Goal: Task Accomplishment & Management: Use online tool/utility

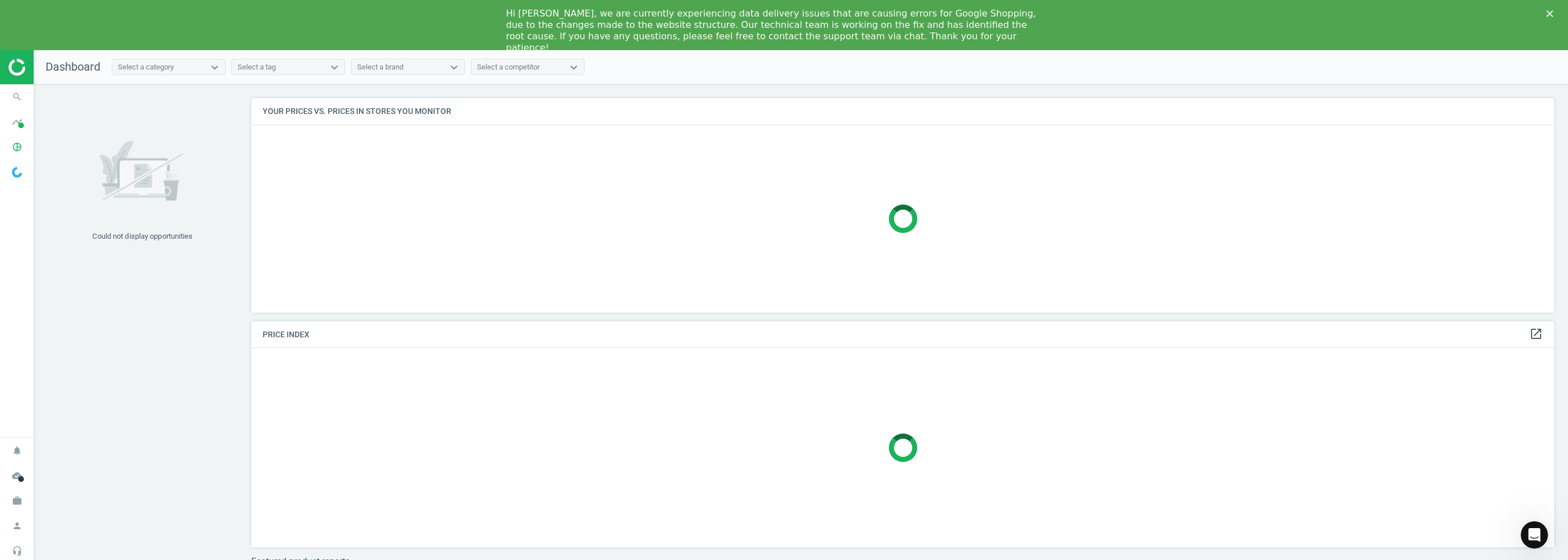
scroll to position [289, 1312]
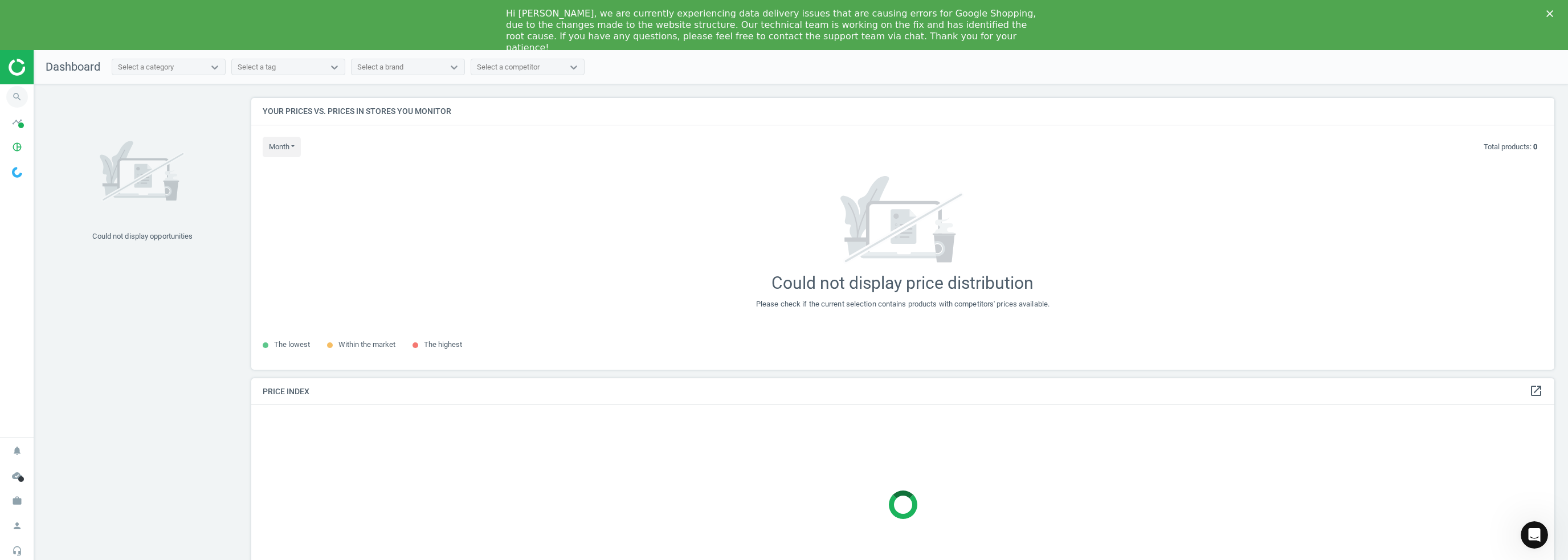
click at [16, 103] on icon "search" at bounding box center [17, 97] width 22 height 22
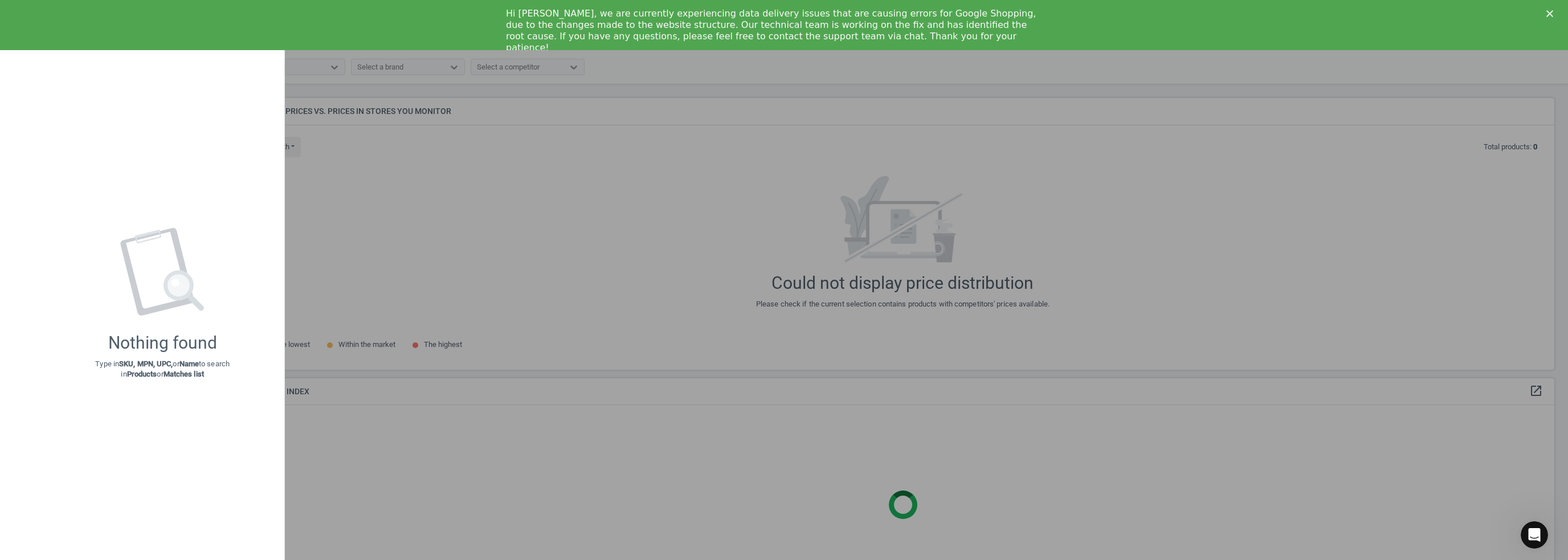
click at [408, 173] on div at bounding box center [784, 280] width 1568 height 560
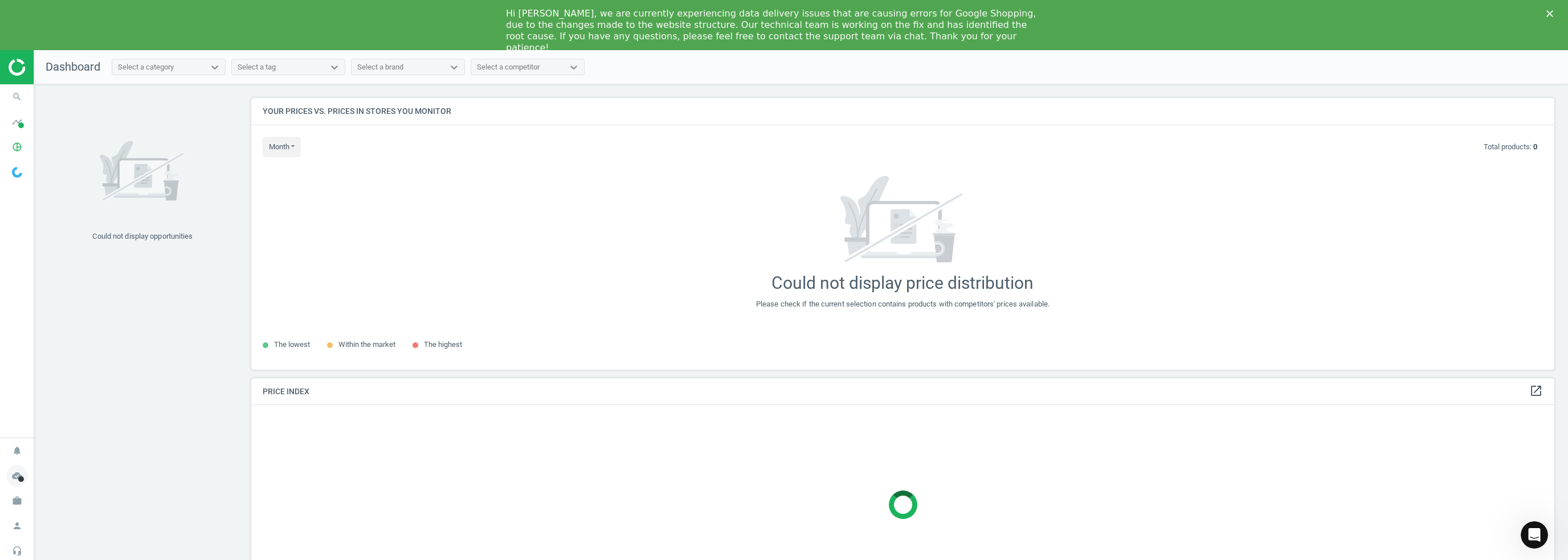
click at [12, 486] on span "cloud_done" at bounding box center [17, 476] width 34 height 25
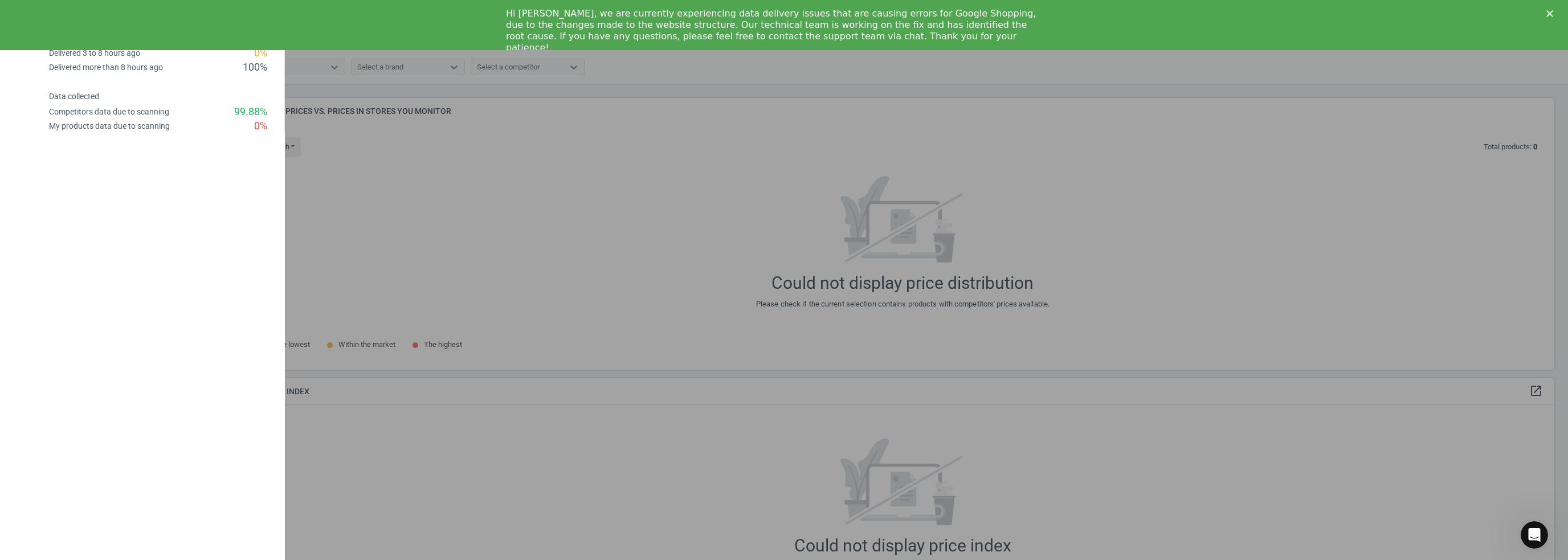
click at [418, 219] on div at bounding box center [784, 280] width 1568 height 560
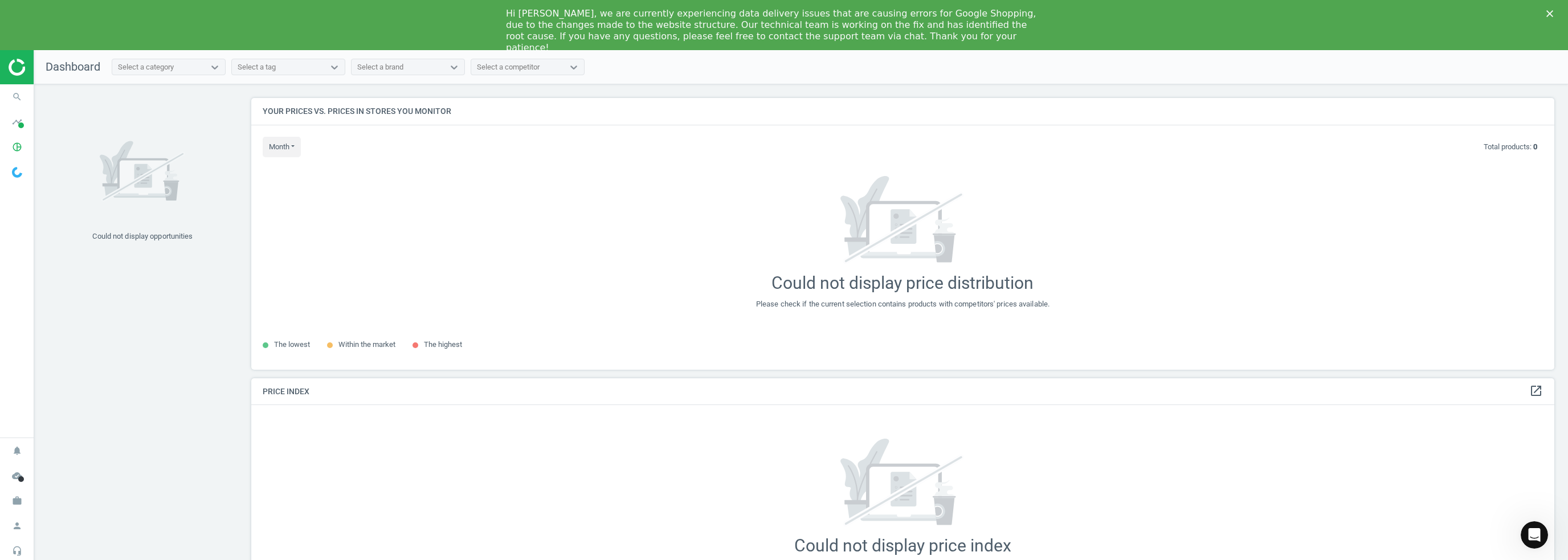
click at [21, 173] on img at bounding box center [17, 172] width 10 height 11
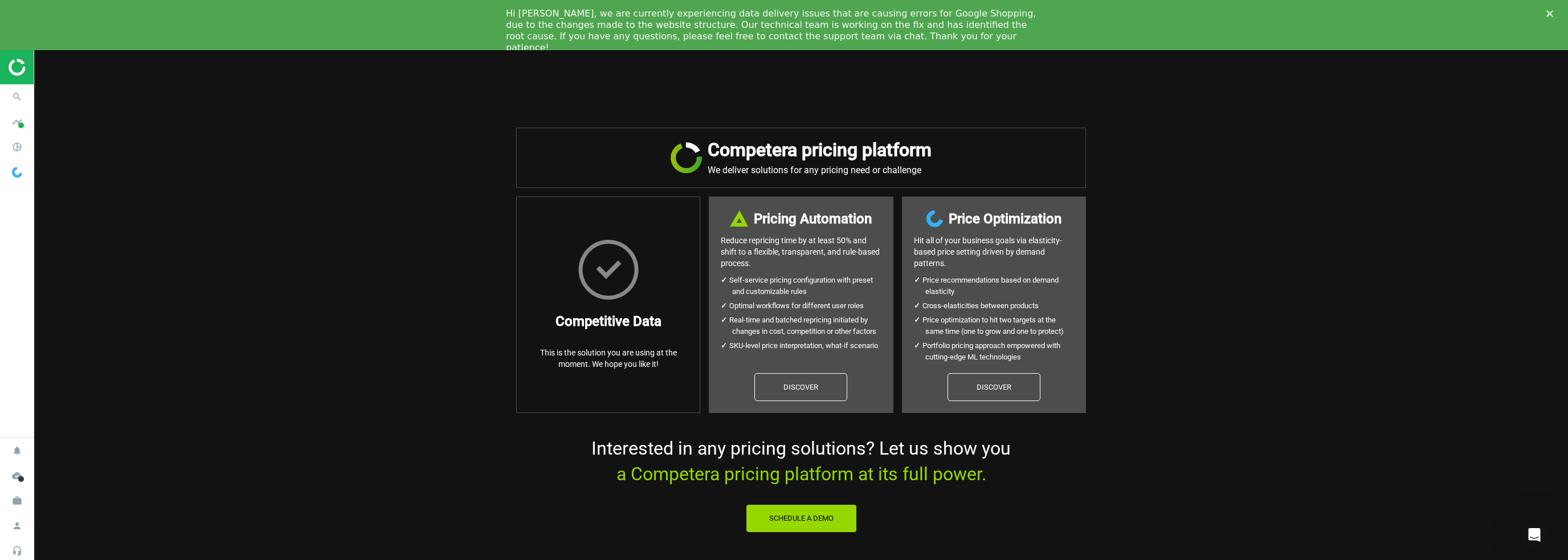
click at [21, 173] on img at bounding box center [17, 172] width 10 height 11
click at [21, 147] on icon "pie_chart_outlined" at bounding box center [17, 147] width 22 height 22
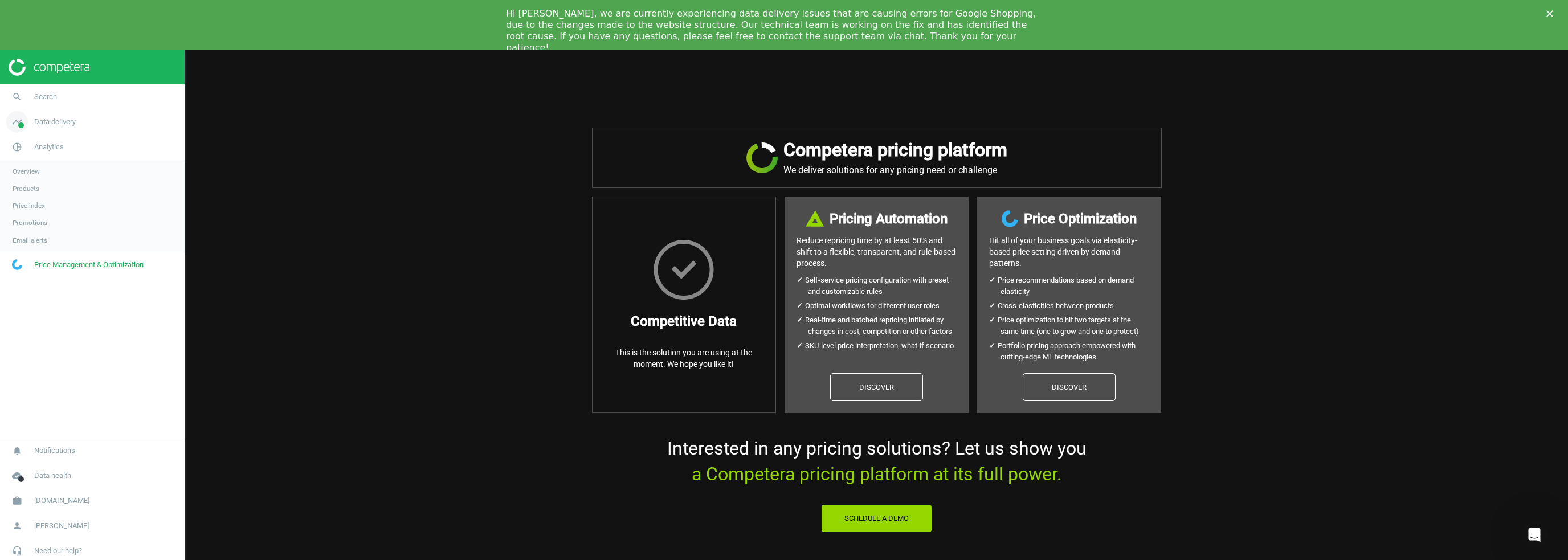
click at [61, 117] on span "Data delivery" at bounding box center [55, 122] width 42 height 10
click at [50, 101] on span "Search" at bounding box center [45, 97] width 23 height 10
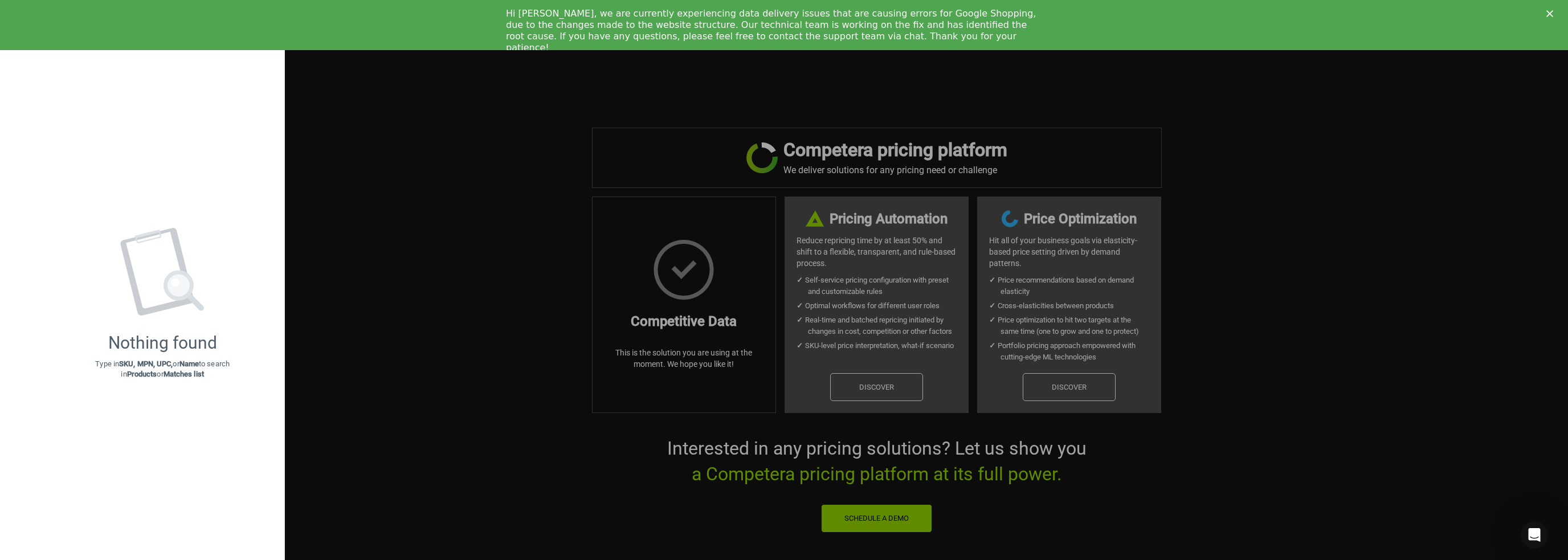
click at [438, 148] on div at bounding box center [784, 280] width 1568 height 560
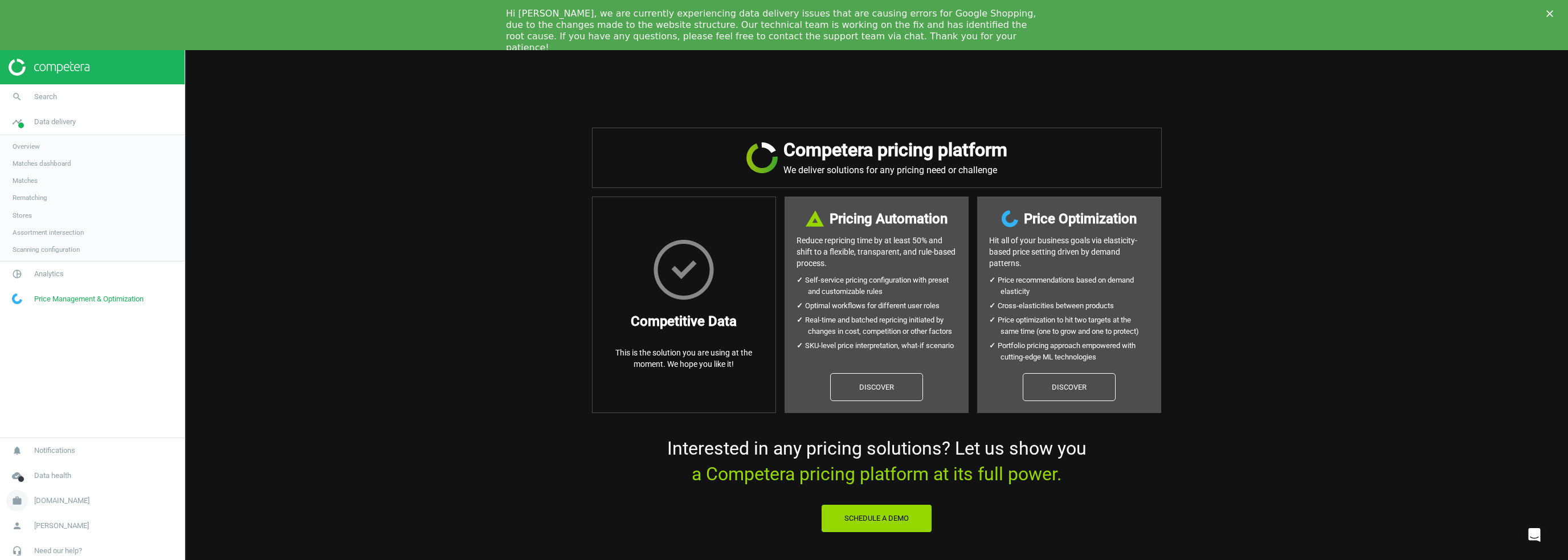
click at [57, 497] on span "autodoc.at" at bounding box center [62, 501] width 55 height 10
click at [46, 467] on span "Switch campaign" at bounding box center [37, 467] width 51 height 9
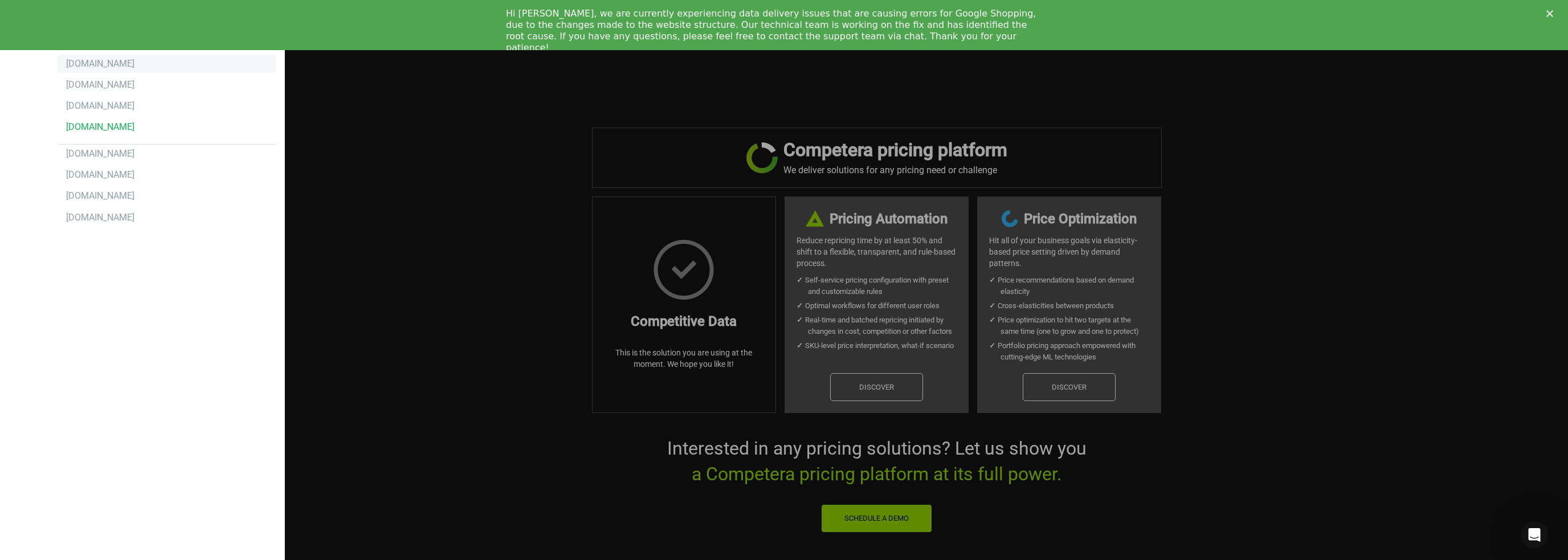
click at [104, 66] on div "autodoc.de" at bounding box center [101, 63] width 68 height 12
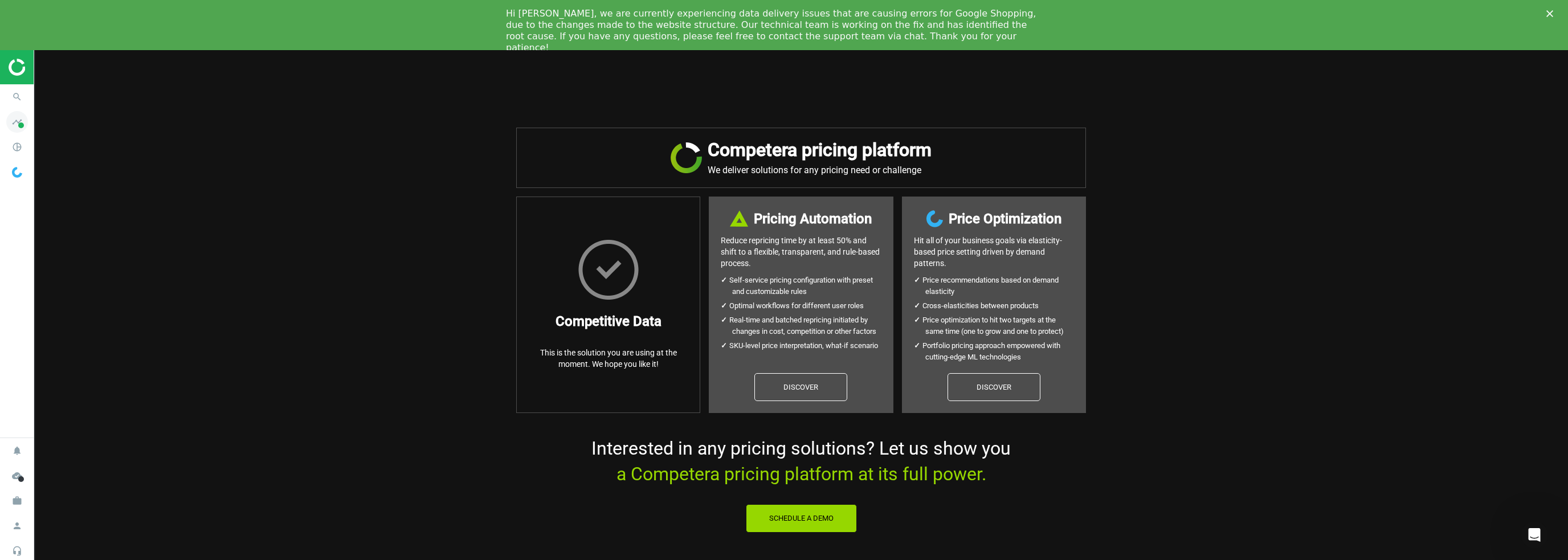
click at [18, 126] on span at bounding box center [21, 125] width 6 height 6
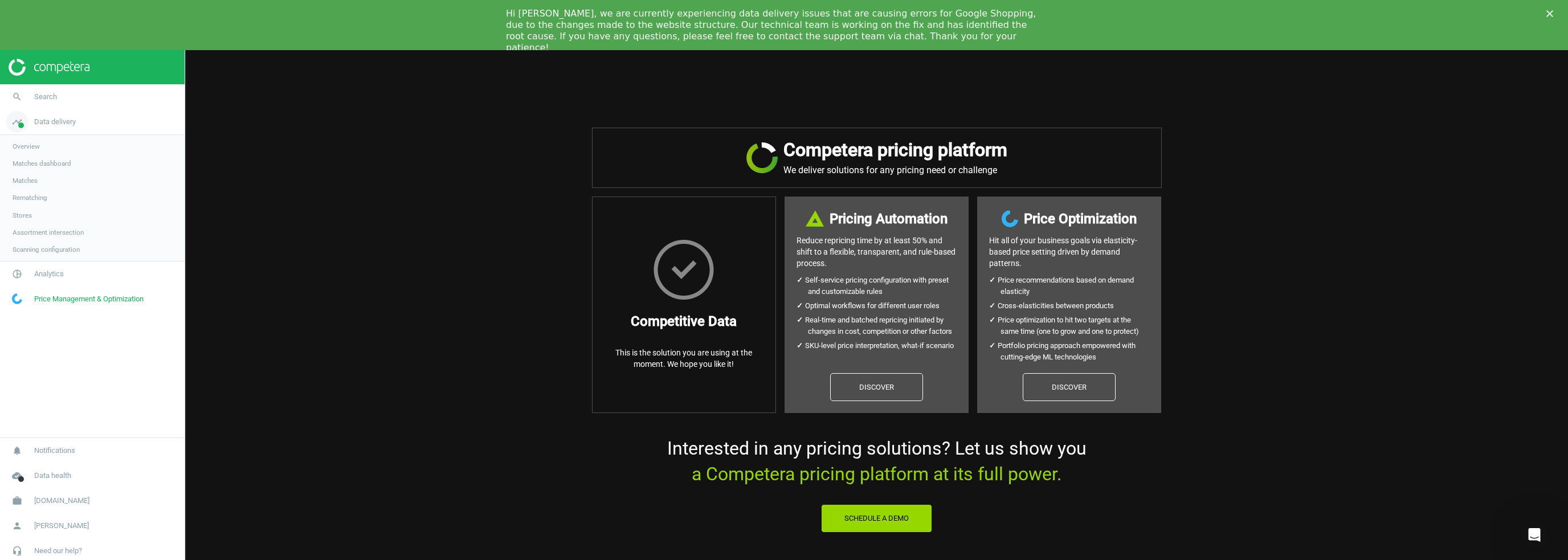
click at [64, 121] on span "Data delivery" at bounding box center [55, 122] width 42 height 10
click at [46, 144] on span "Analytics" at bounding box center [49, 147] width 30 height 10
click at [48, 168] on link "Overview" at bounding box center [92, 171] width 184 height 17
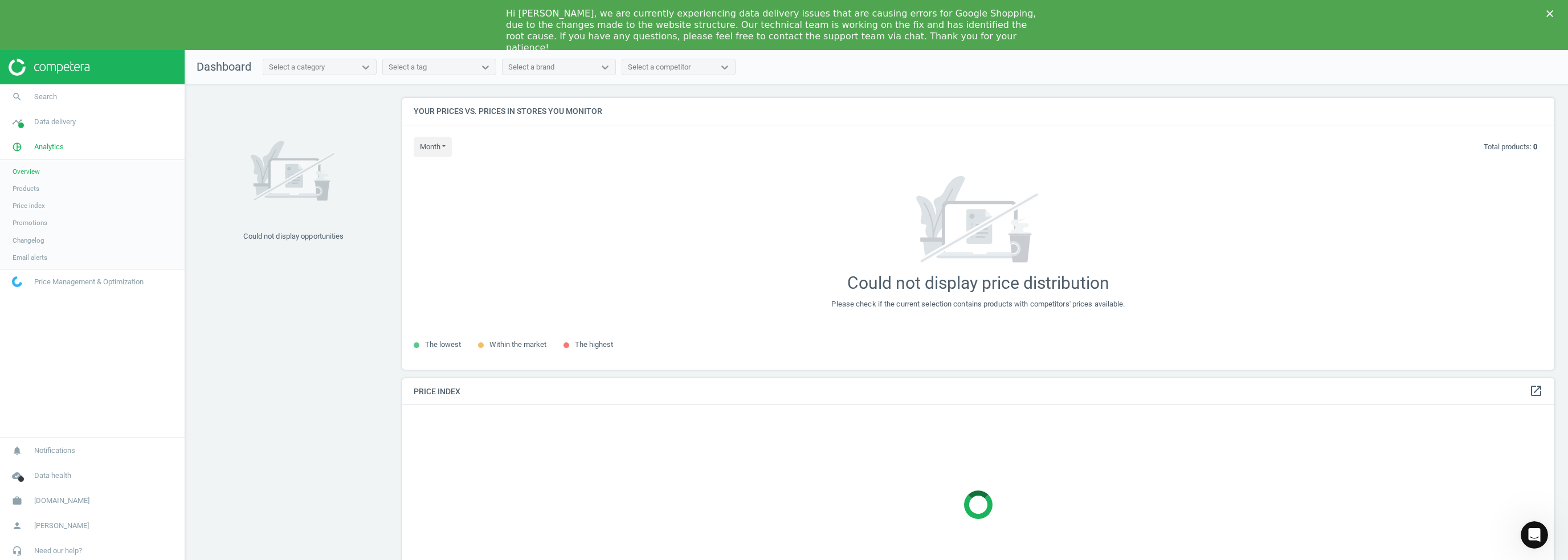
scroll to position [289, 1161]
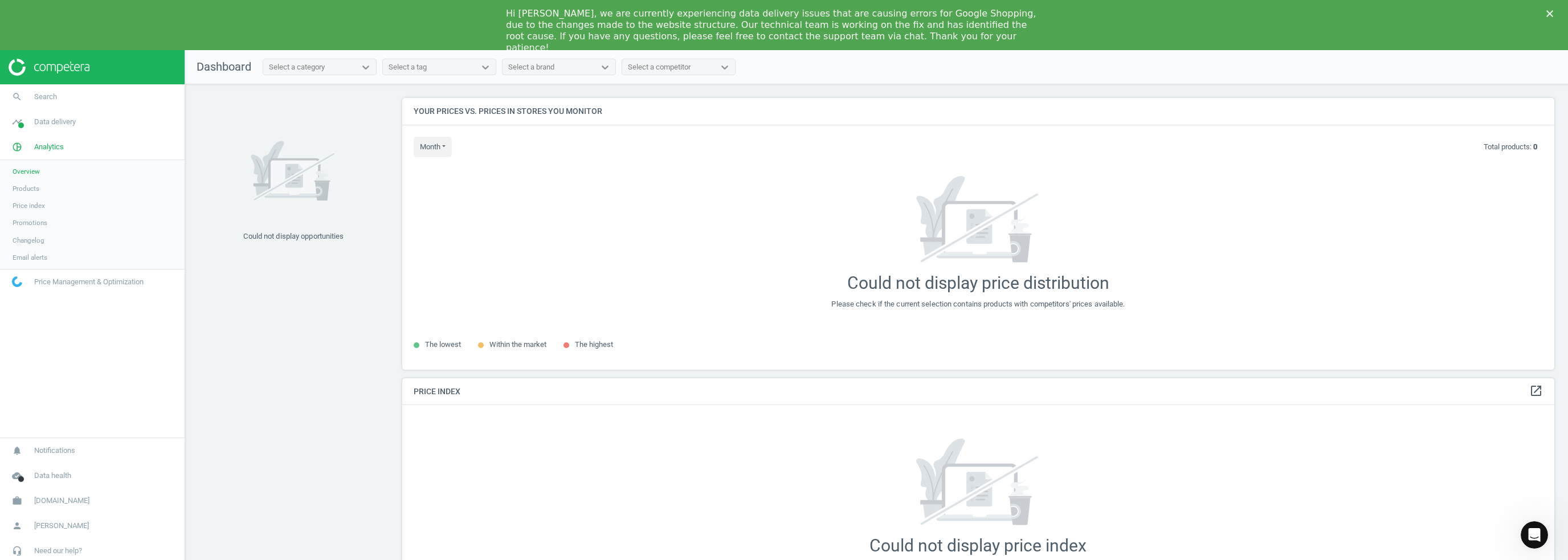
click at [1552, 11] on polygon "Close" at bounding box center [1550, 14] width 7 height 7
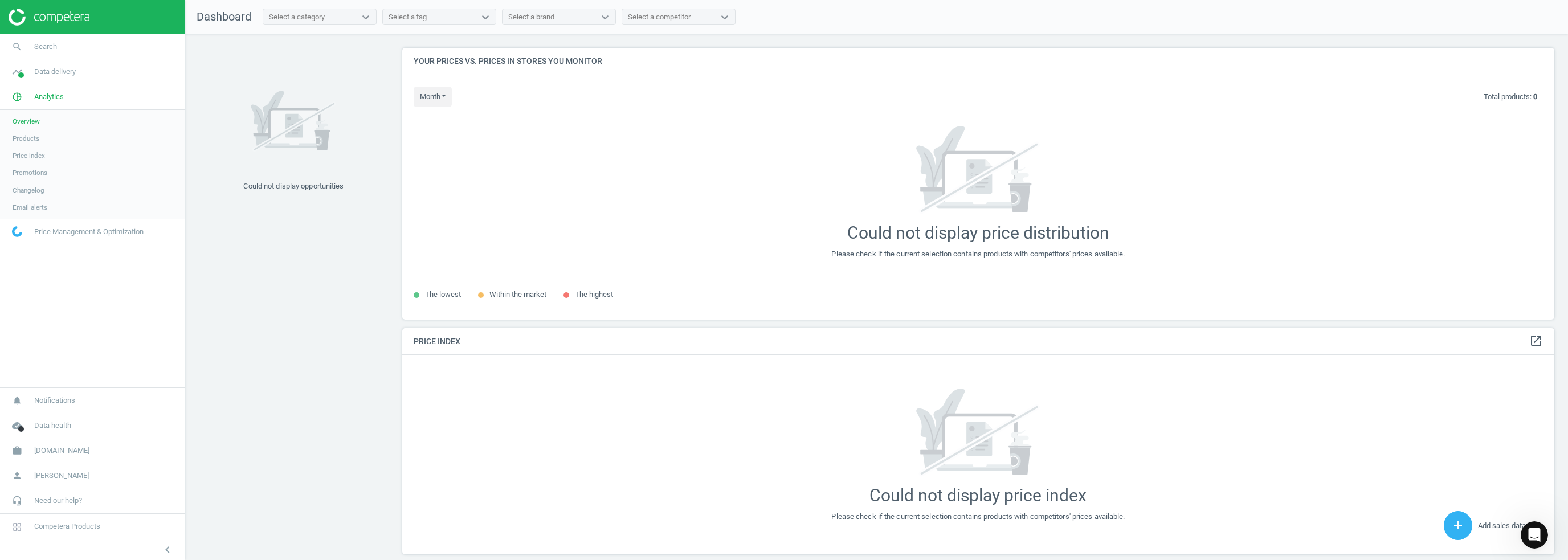
click at [34, 136] on span "Products" at bounding box center [26, 139] width 27 height 9
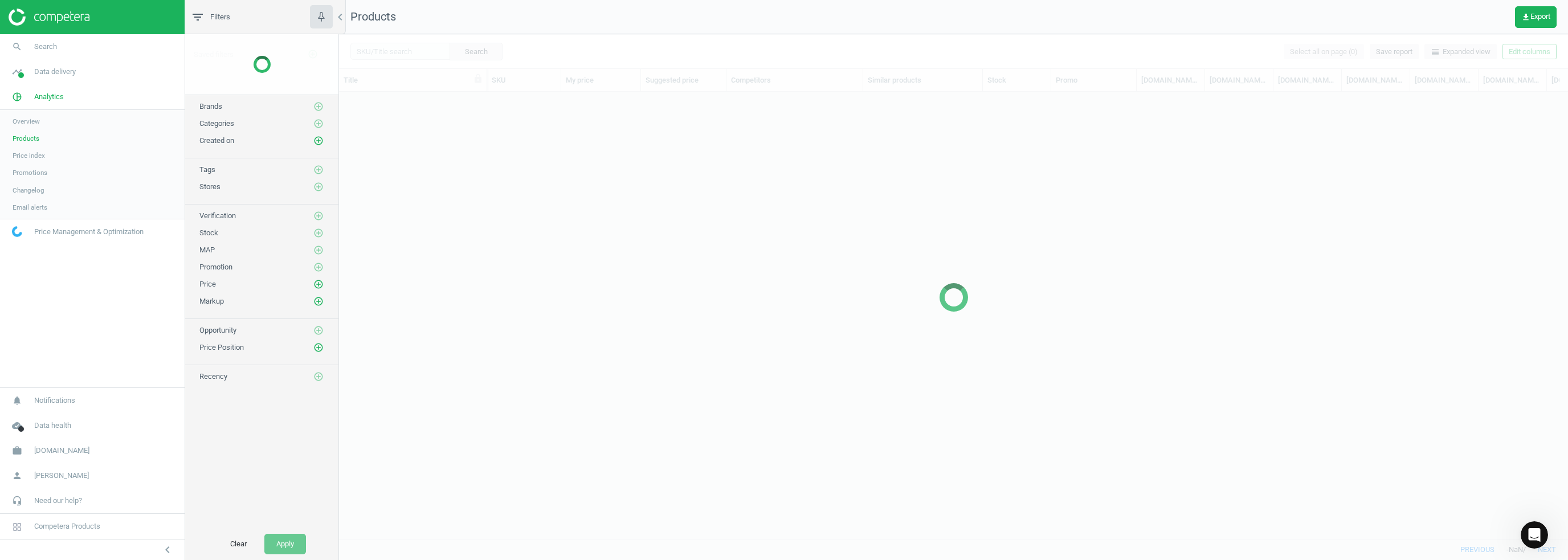
scroll to position [430, 1220]
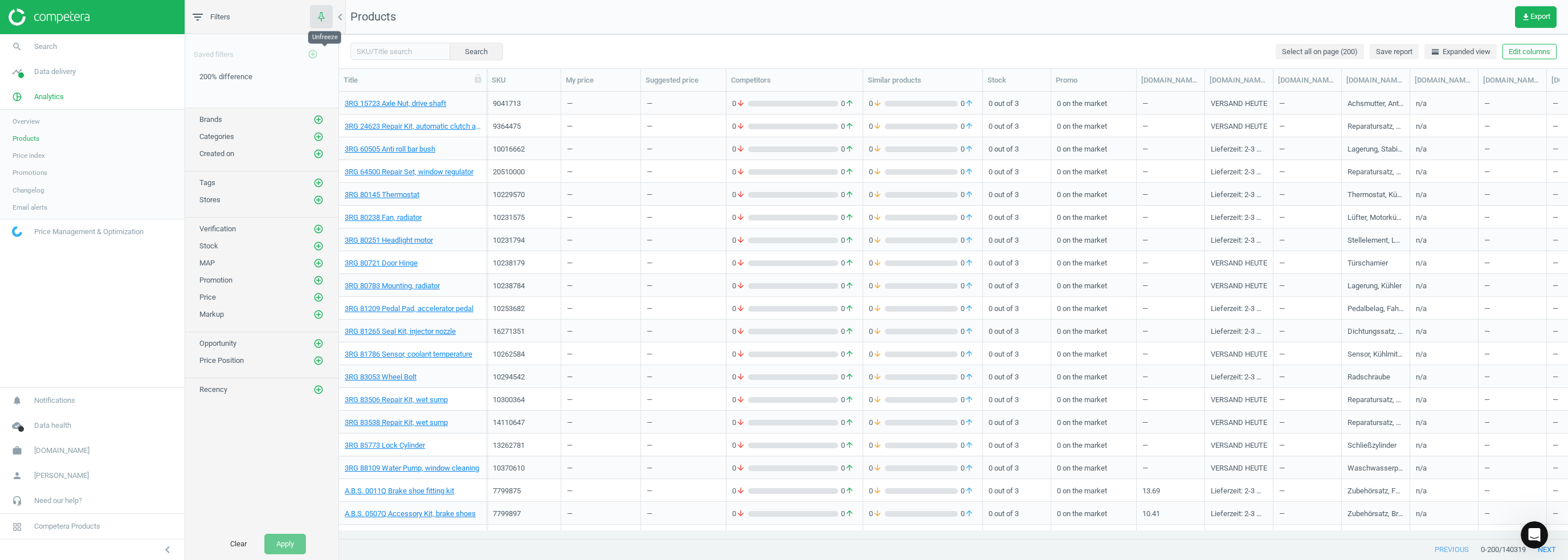
click at [317, 17] on icon "button" at bounding box center [321, 16] width 14 height 14
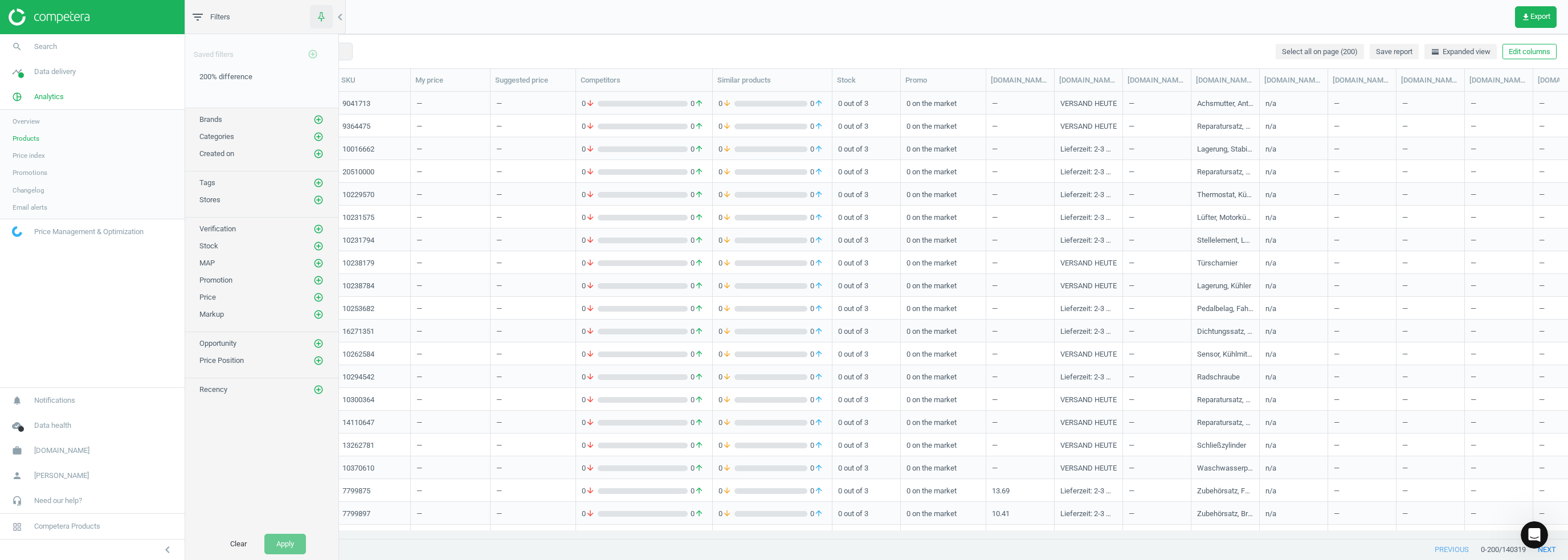
scroll to position [9, 9]
click at [318, 17] on icon "button" at bounding box center [321, 16] width 14 height 14
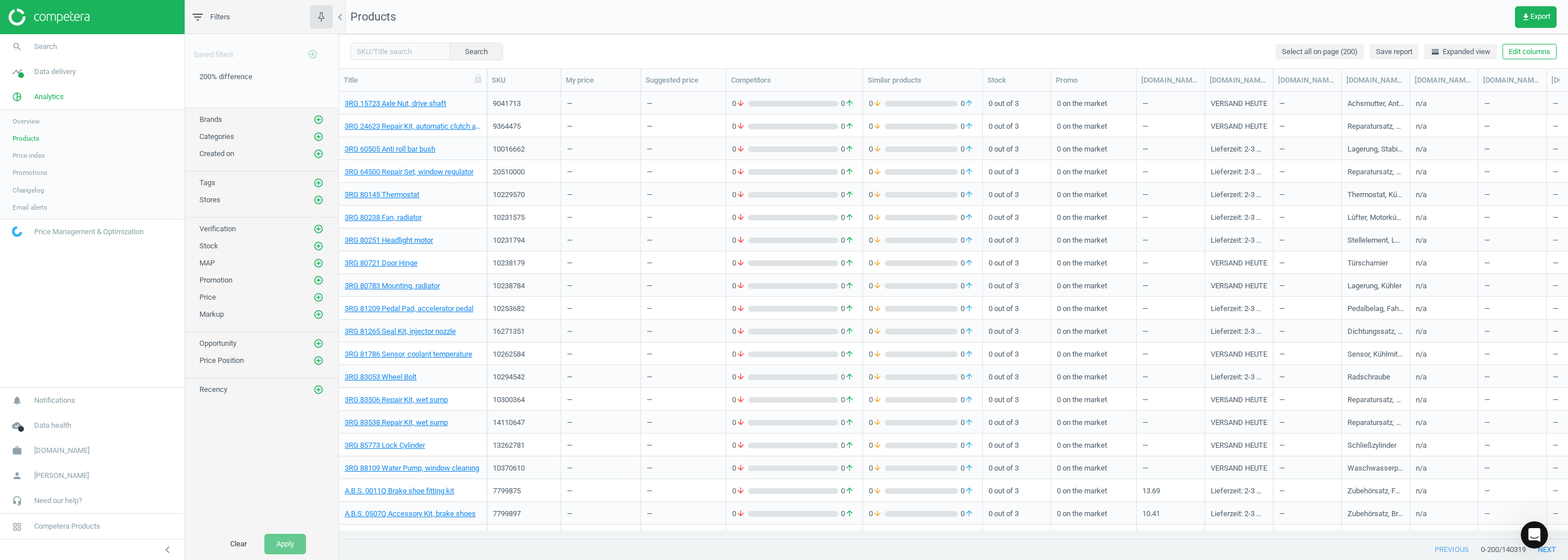
scroll to position [0, 0]
click at [418, 97] on div "3RG 15723 Axle Nut, drive shaft" at bounding box center [413, 102] width 136 height 20
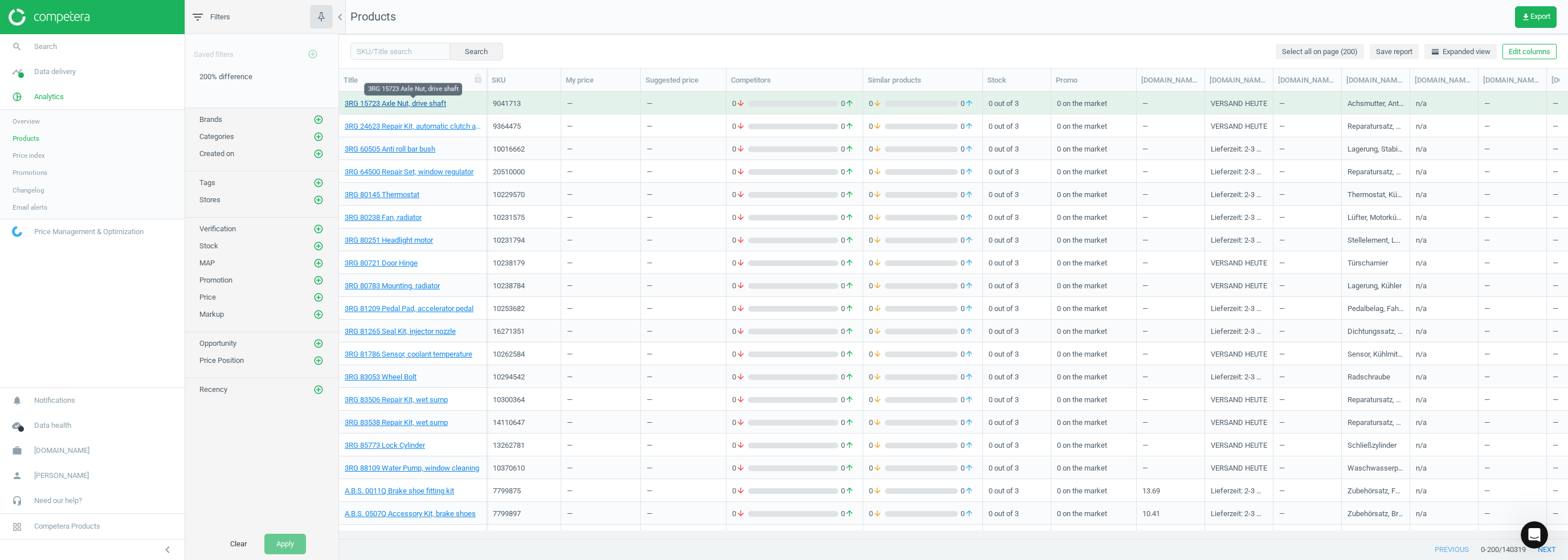
click at [422, 100] on link "3RG 15723 Axle Nut, drive shaft" at bounding box center [395, 104] width 101 height 10
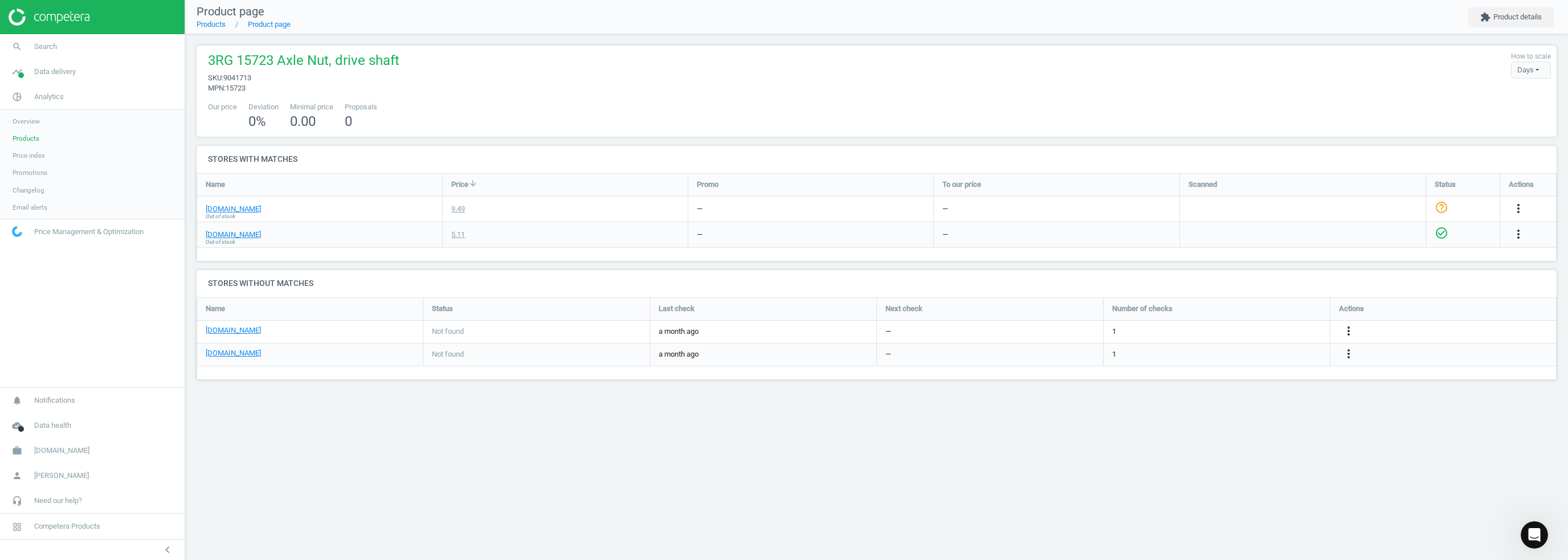
scroll to position [101, 1377]
click at [1518, 12] on button "extension Product details" at bounding box center [1511, 17] width 86 height 21
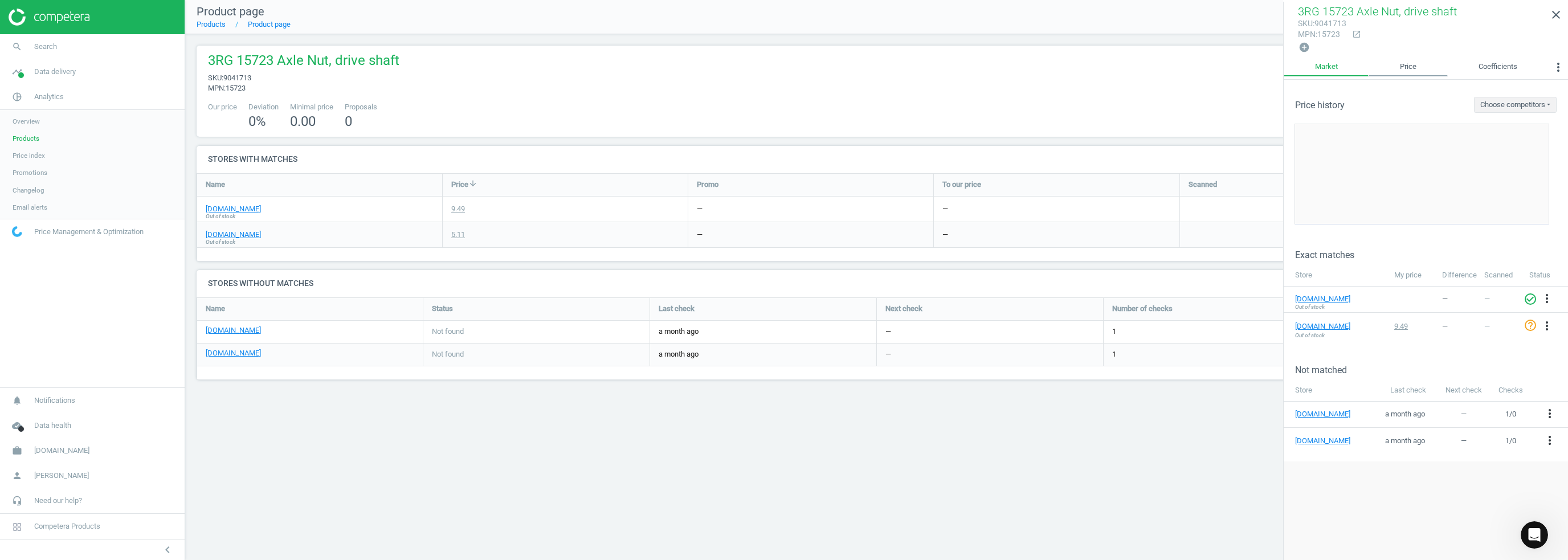
click at [1411, 66] on link "Price" at bounding box center [1408, 67] width 79 height 19
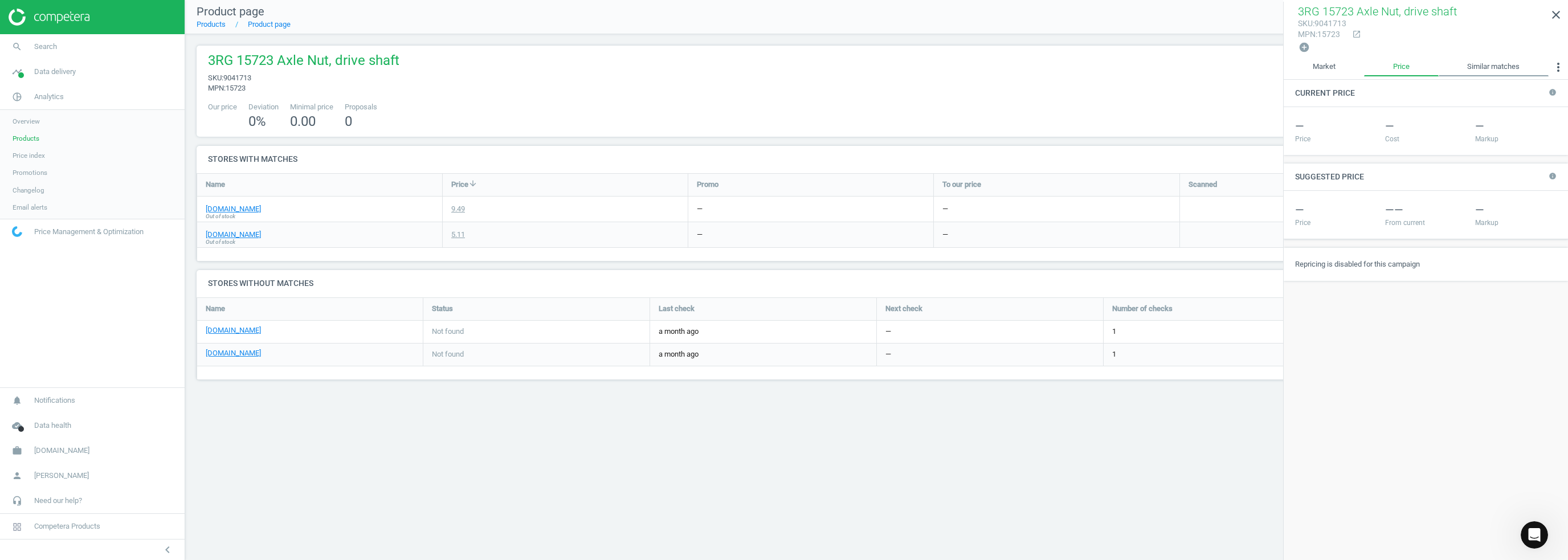
click at [1484, 61] on link "Similar matches" at bounding box center [1494, 67] width 110 height 19
click at [1386, 66] on link "Price" at bounding box center [1401, 67] width 74 height 19
click at [1325, 63] on link "Market" at bounding box center [1324, 67] width 81 height 19
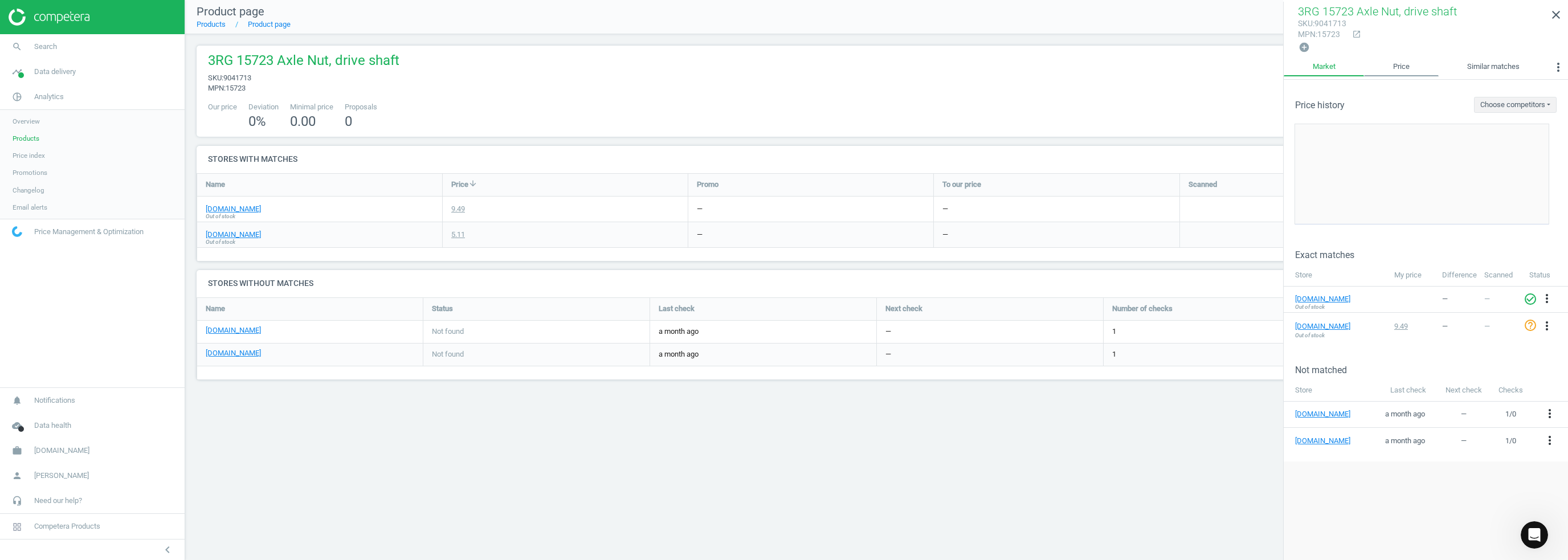
click at [1391, 66] on link "Price" at bounding box center [1401, 67] width 74 height 19
click at [1338, 65] on link "Market" at bounding box center [1324, 67] width 81 height 19
click at [1557, 12] on icon "close" at bounding box center [1556, 14] width 14 height 14
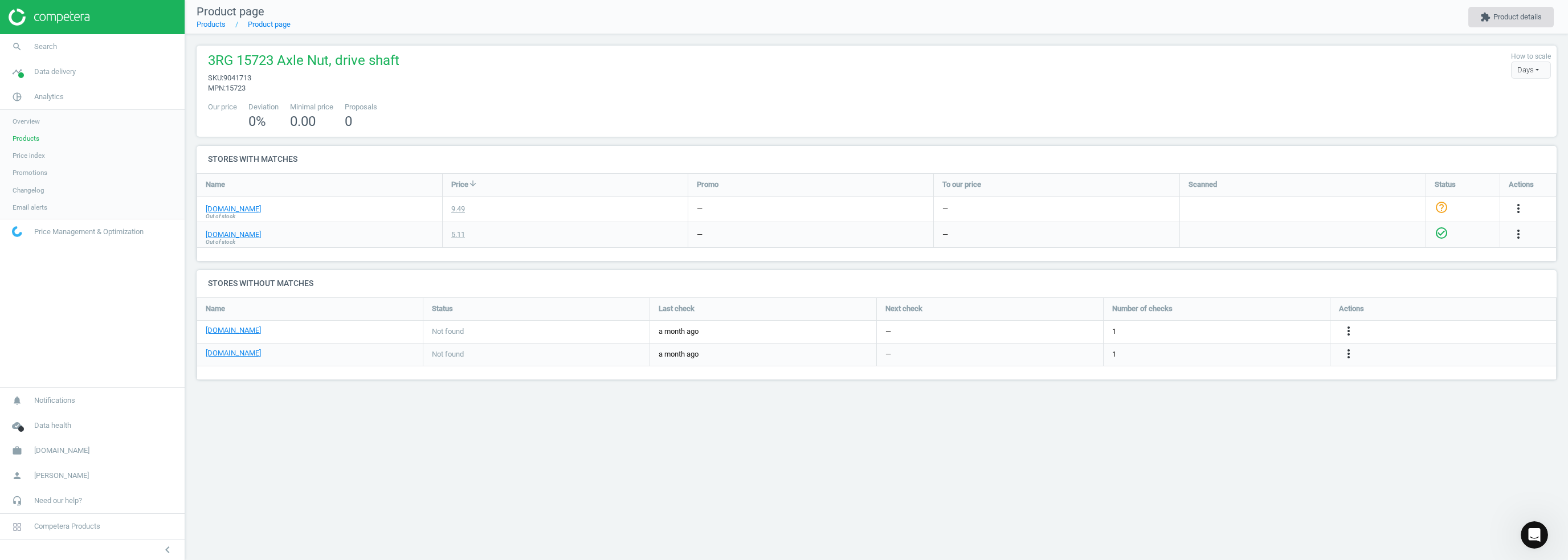
click at [1523, 22] on button "extension Product details" at bounding box center [1511, 17] width 86 height 21
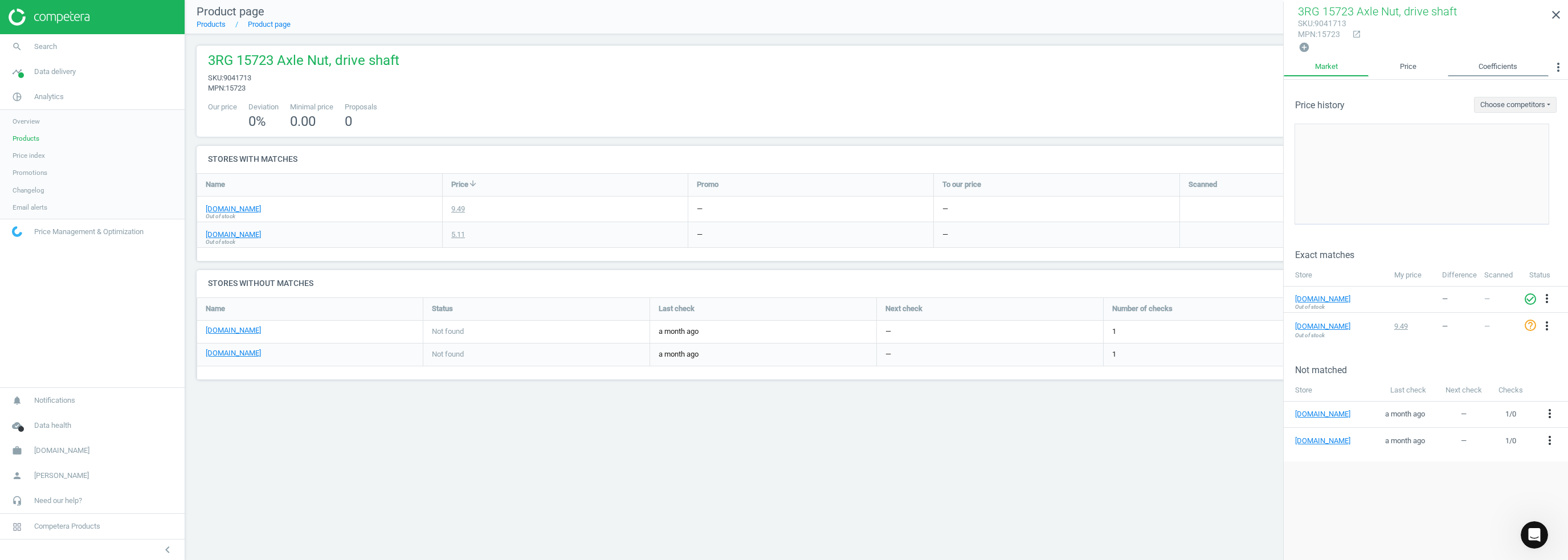
click at [1500, 61] on link "Coefficients" at bounding box center [1498, 67] width 101 height 19
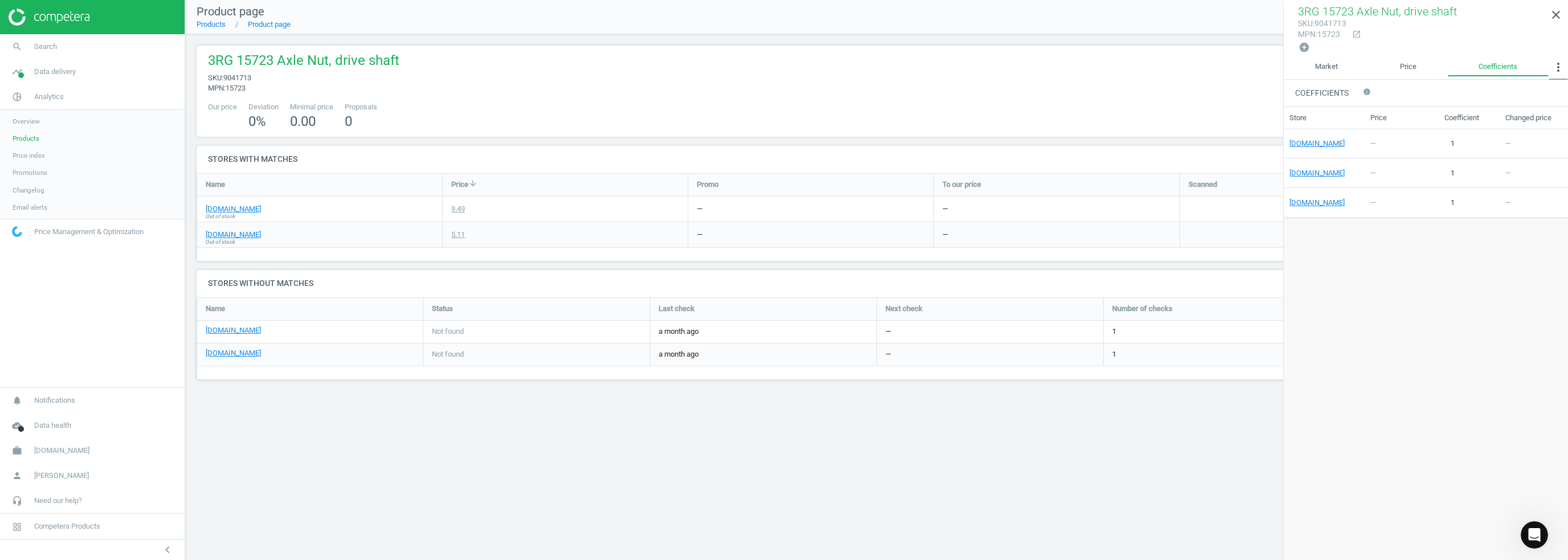
click at [1556, 66] on icon "more_vert" at bounding box center [1558, 67] width 14 height 14
click at [1469, 83] on div "Coefficients info" at bounding box center [1426, 93] width 284 height 27
click at [1464, 144] on icon "edit" at bounding box center [1463, 143] width 18 height 17
click at [1417, 311] on div "Coefficients info Store Price Coefficient Changed price kfzteile24.de — 1 edit …" at bounding box center [1426, 321] width 284 height 482
click at [223, 210] on link "kfzteile24.de" at bounding box center [233, 209] width 55 height 10
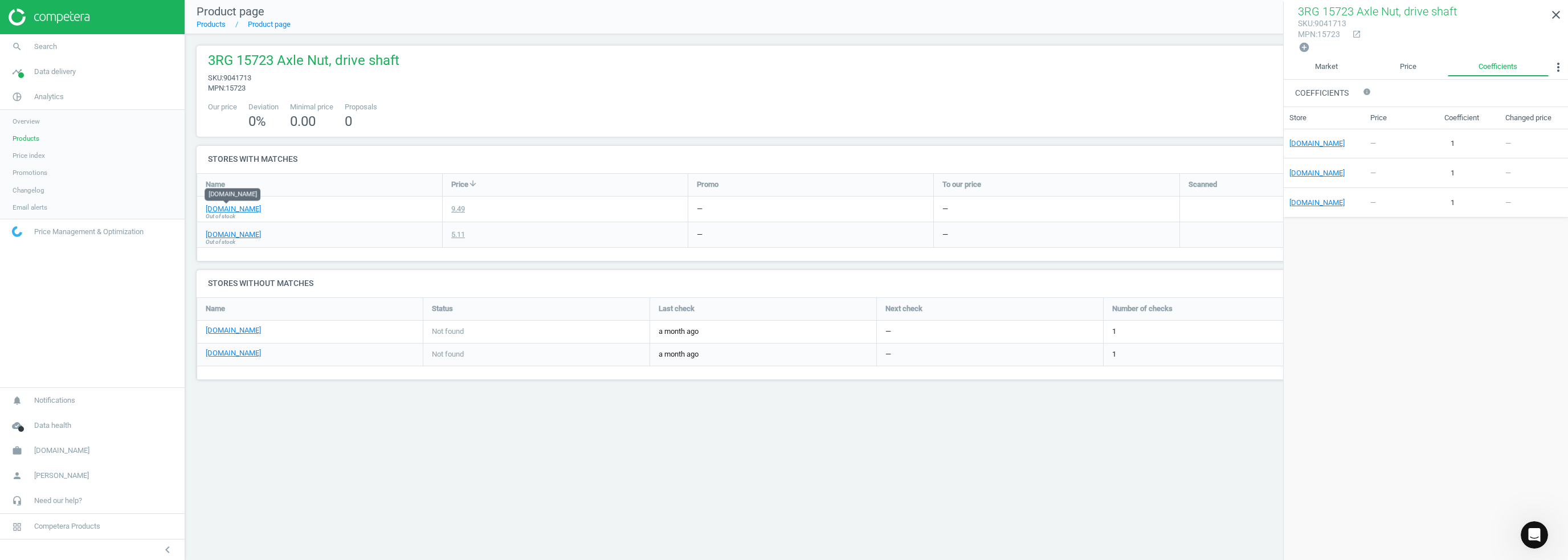
click at [34, 137] on span "Products" at bounding box center [26, 139] width 27 height 9
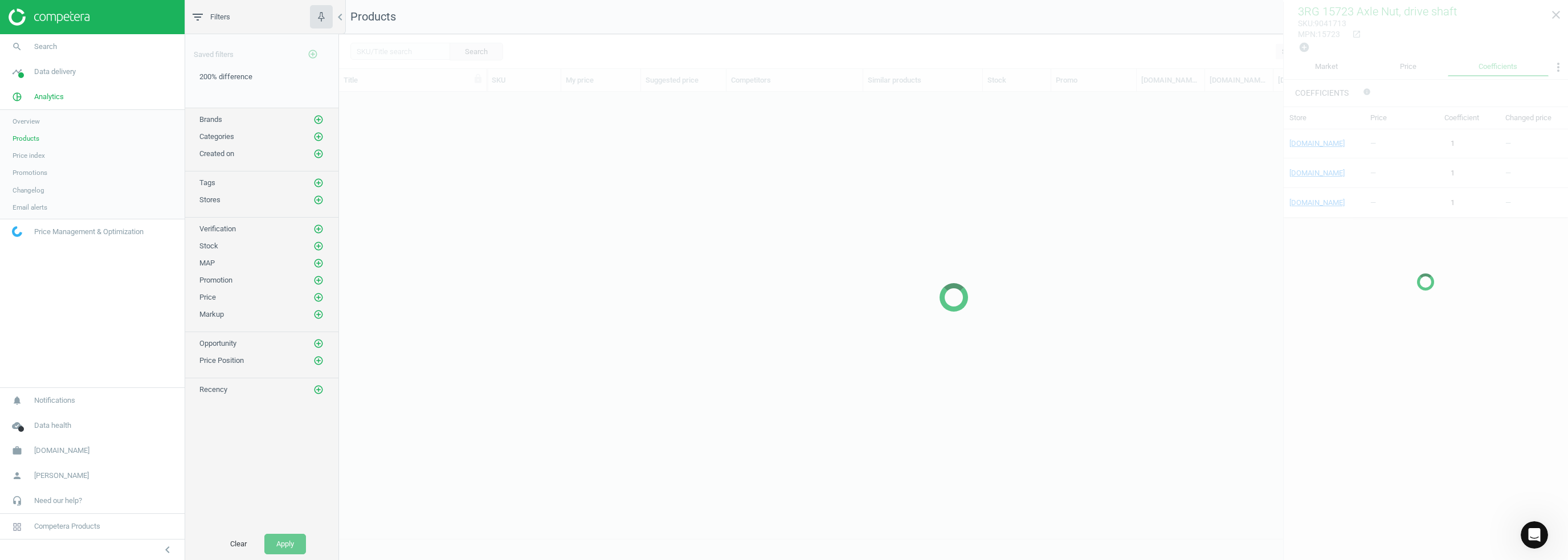
scroll to position [430, 1220]
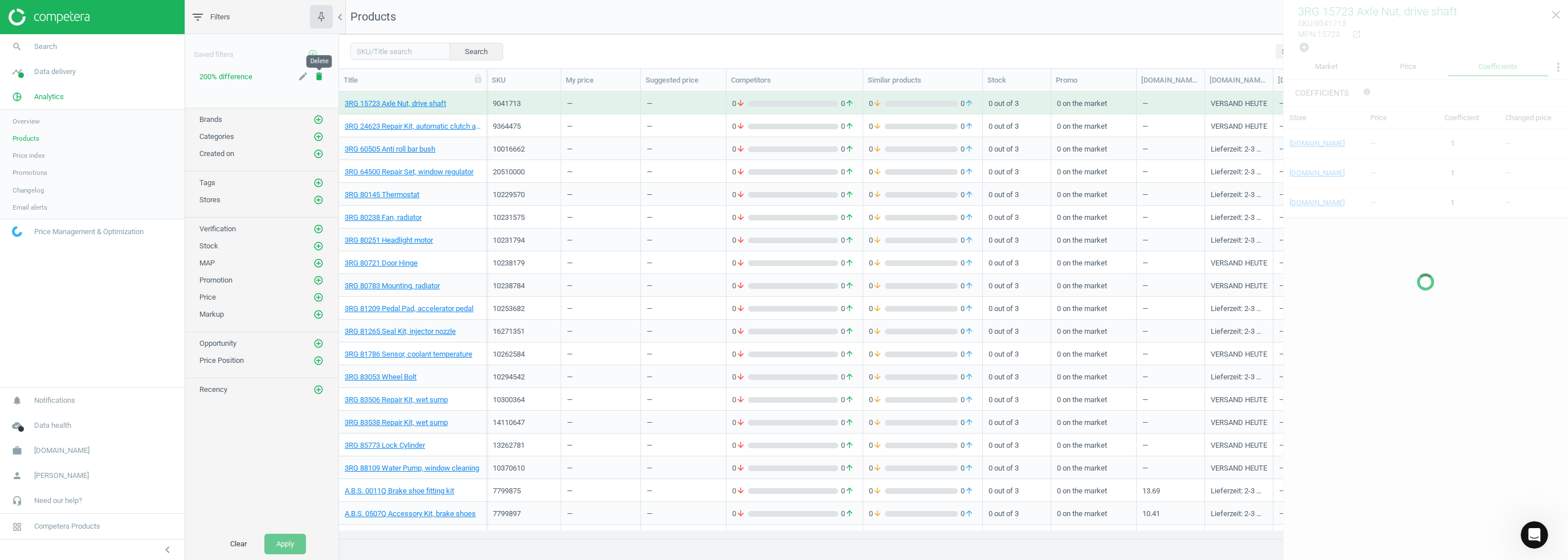
click at [318, 72] on icon "delete" at bounding box center [319, 76] width 10 height 10
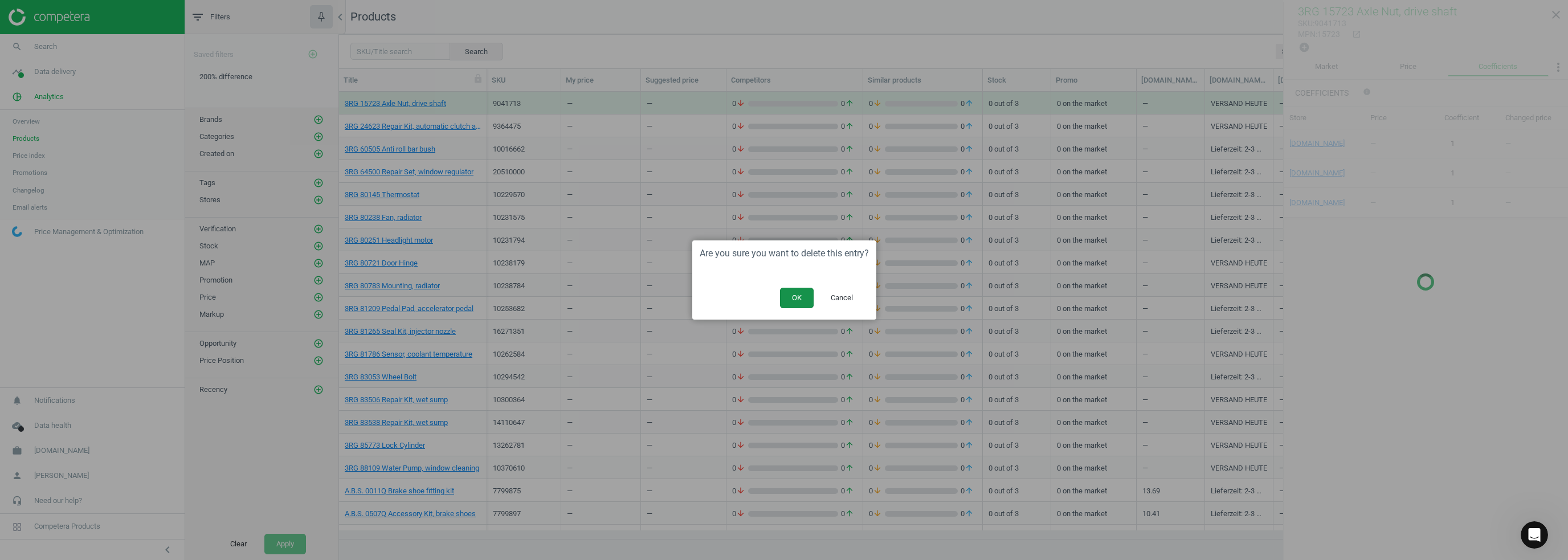
click at [800, 296] on button "OK" at bounding box center [797, 298] width 34 height 21
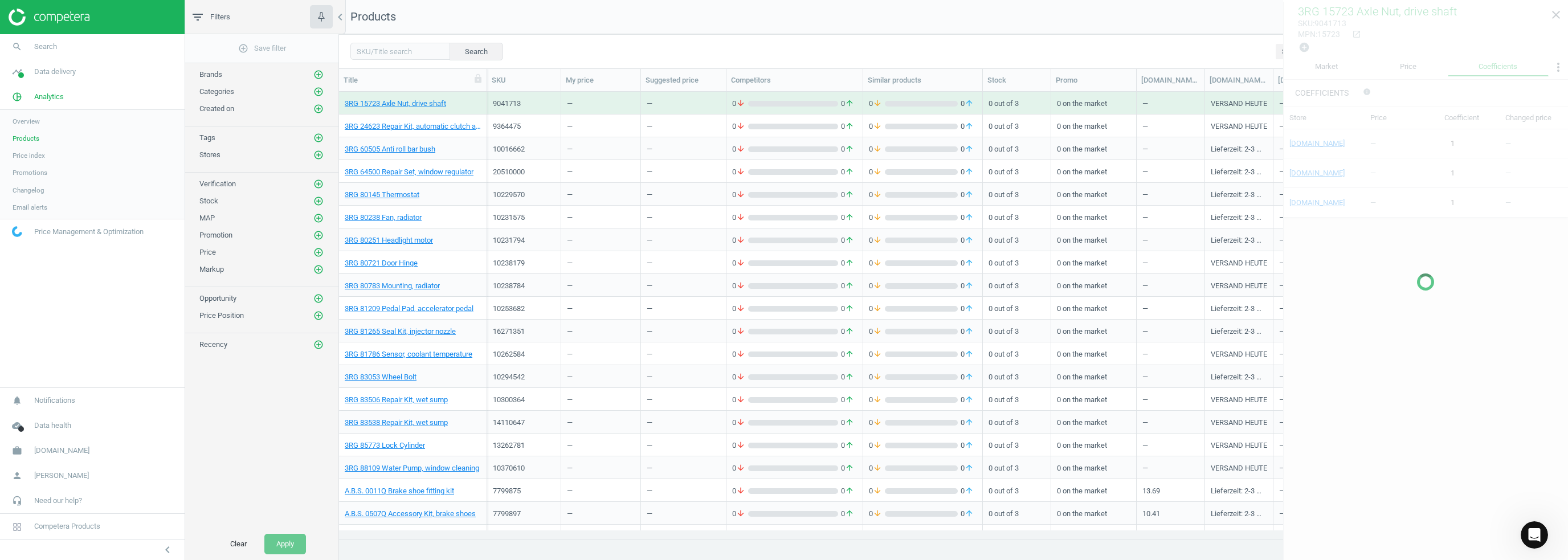
click at [1552, 19] on div at bounding box center [1426, 282] width 285 height 560
click at [1551, 17] on div at bounding box center [1426, 282] width 285 height 560
click at [395, 128] on link "3RG 24623 Repair Kit, automatic clutch adjustment" at bounding box center [413, 126] width 136 height 10
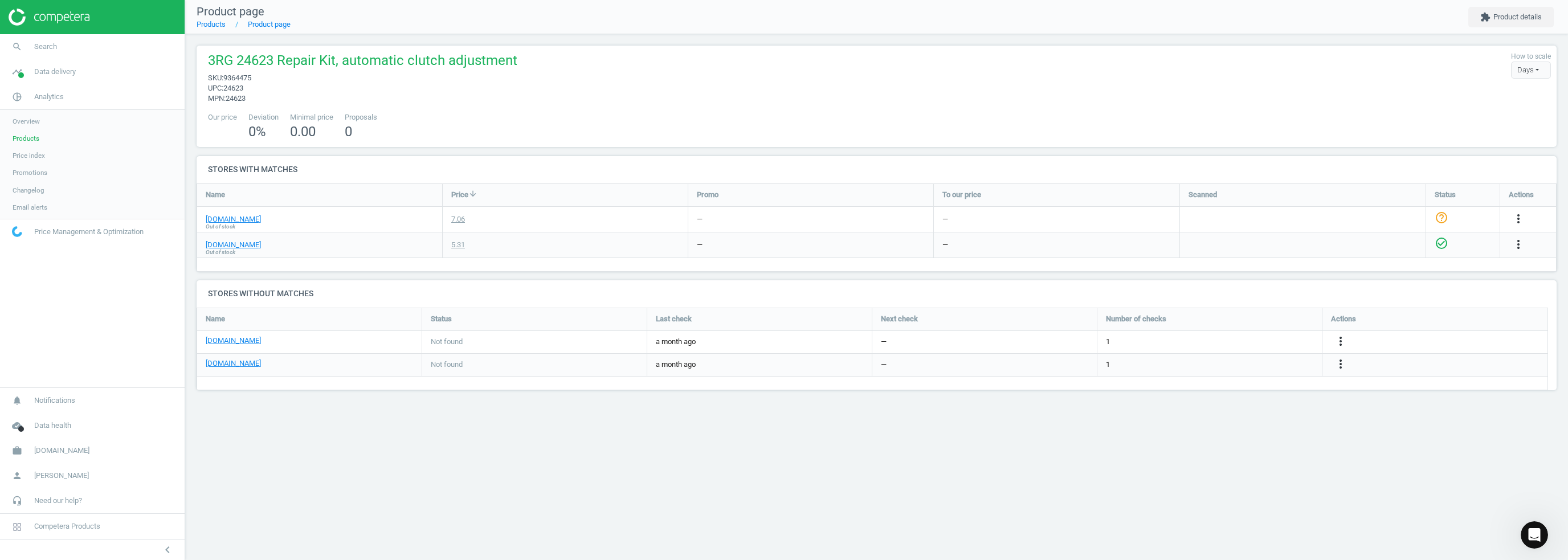
scroll to position [101, 1377]
click at [1436, 217] on icon "check_circle_outline" at bounding box center [1441, 217] width 14 height 14
click at [1444, 219] on icon "help_outline" at bounding box center [1441, 217] width 14 height 14
click at [1440, 213] on icon "check_circle_outline" at bounding box center [1441, 217] width 14 height 14
click at [1436, 216] on icon "help_outline" at bounding box center [1441, 217] width 14 height 14
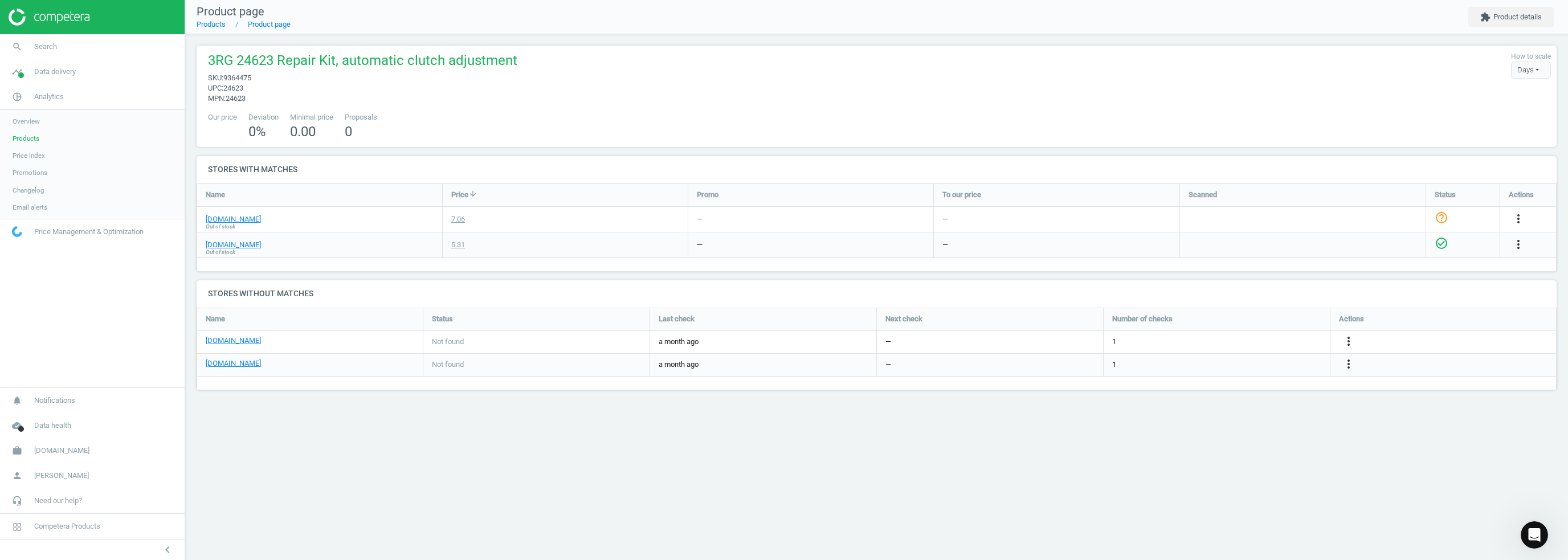
click at [34, 139] on span "Products" at bounding box center [26, 139] width 27 height 9
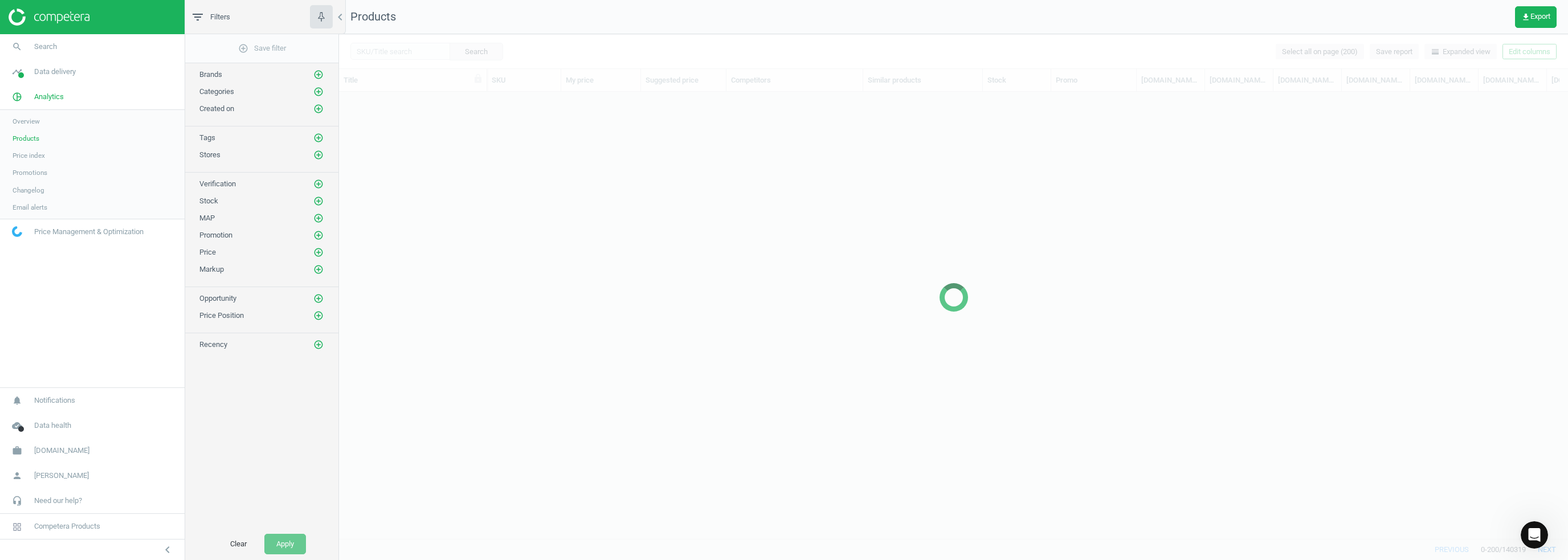
scroll to position [430, 1220]
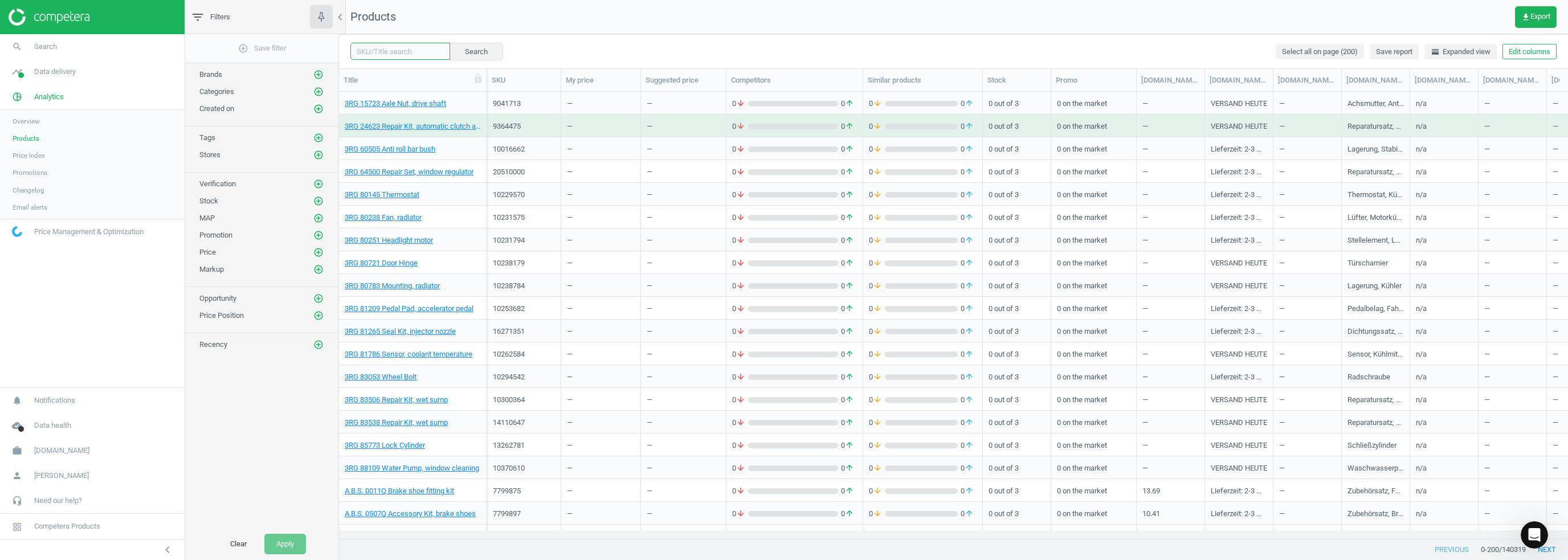
click at [386, 56] on input "text" at bounding box center [400, 51] width 100 height 17
type input "set of 2"
click at [470, 50] on button "Search" at bounding box center [475, 51] width 54 height 17
click at [444, 128] on link "3RG 24623 Repair Kit, automatic clutch adjustment" at bounding box center [413, 126] width 136 height 10
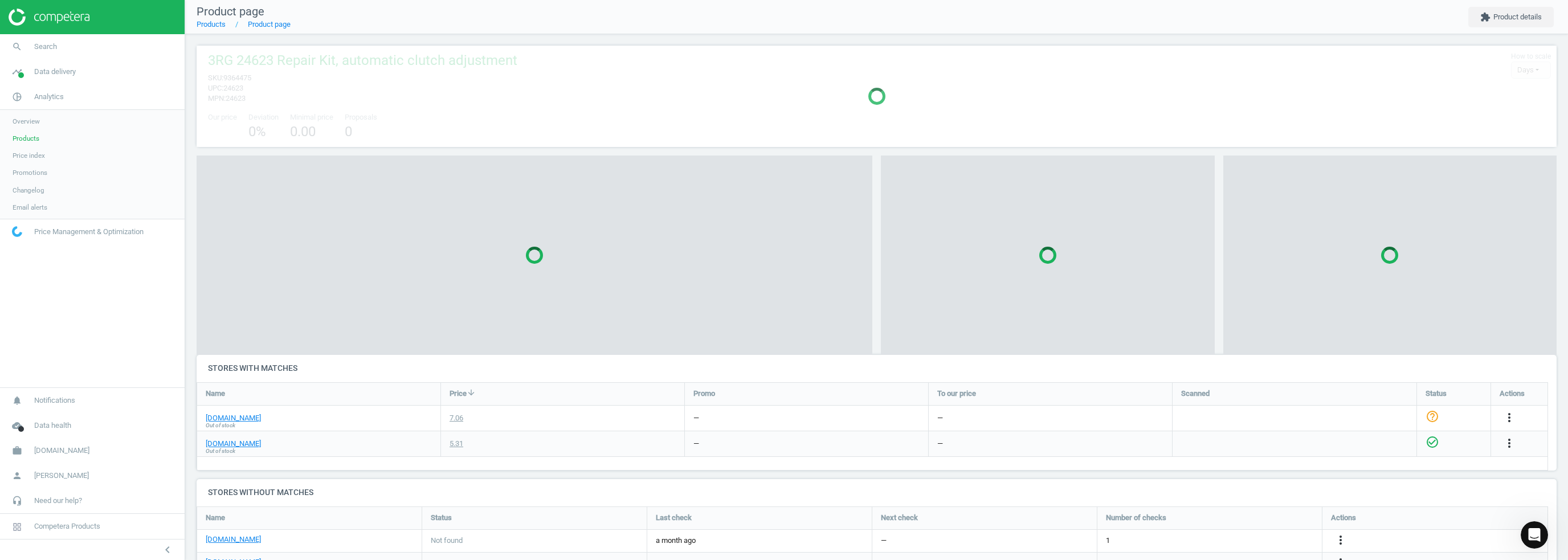
scroll to position [101, 1377]
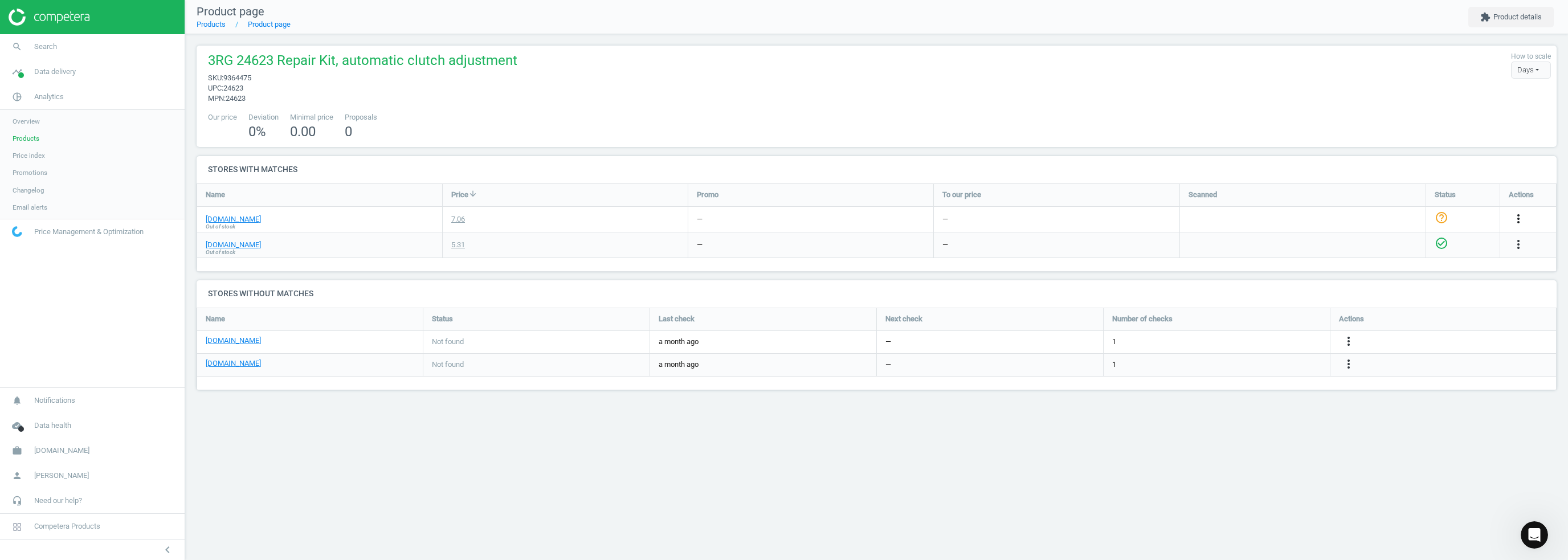
click at [1513, 216] on icon "more_vert" at bounding box center [1518, 218] width 14 height 14
click at [1426, 264] on link "Edit packaging coefficient" at bounding box center [1429, 262] width 156 height 17
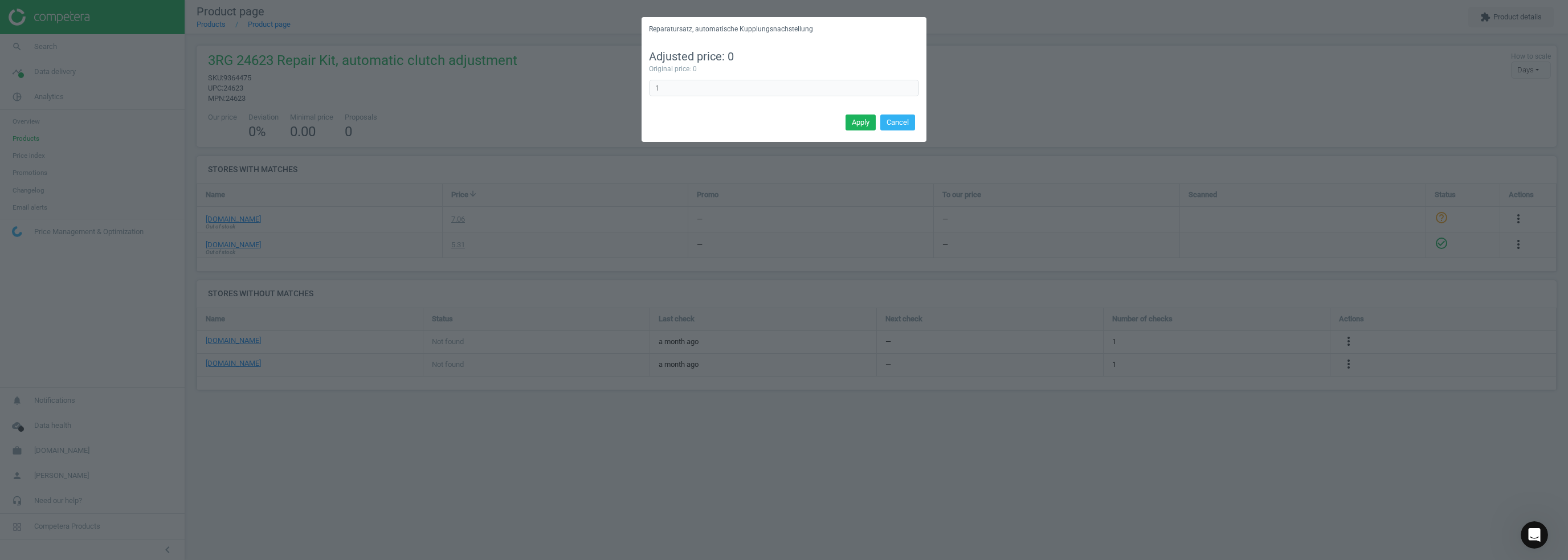
drag, startPoint x: 778, startPoint y: 61, endPoint x: 738, endPoint y: 59, distance: 40.0
click at [774, 61] on div "Adjusted price: 0" at bounding box center [784, 57] width 270 height 16
click at [729, 54] on div "Adjusted price: 0" at bounding box center [784, 57] width 270 height 16
click at [903, 115] on button "Cancel" at bounding box center [897, 122] width 35 height 16
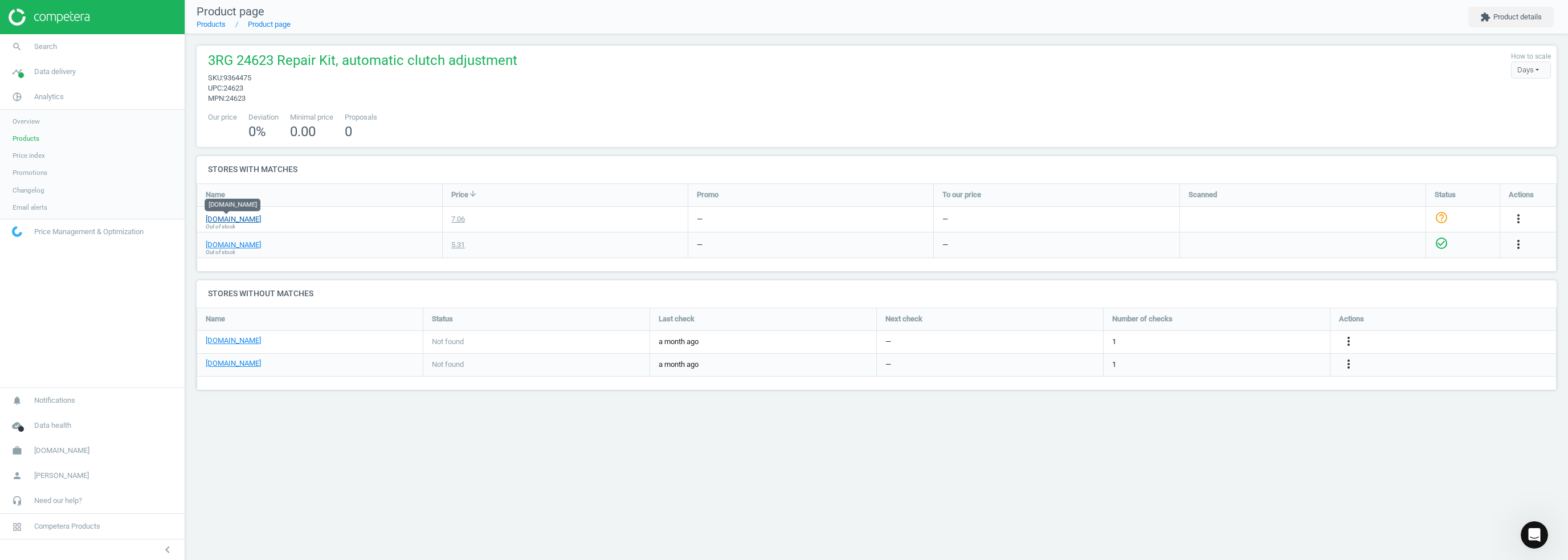
click at [226, 217] on link "kfzteile24.de" at bounding box center [233, 219] width 55 height 10
click at [62, 419] on link "cloud_done Data health" at bounding box center [92, 425] width 184 height 25
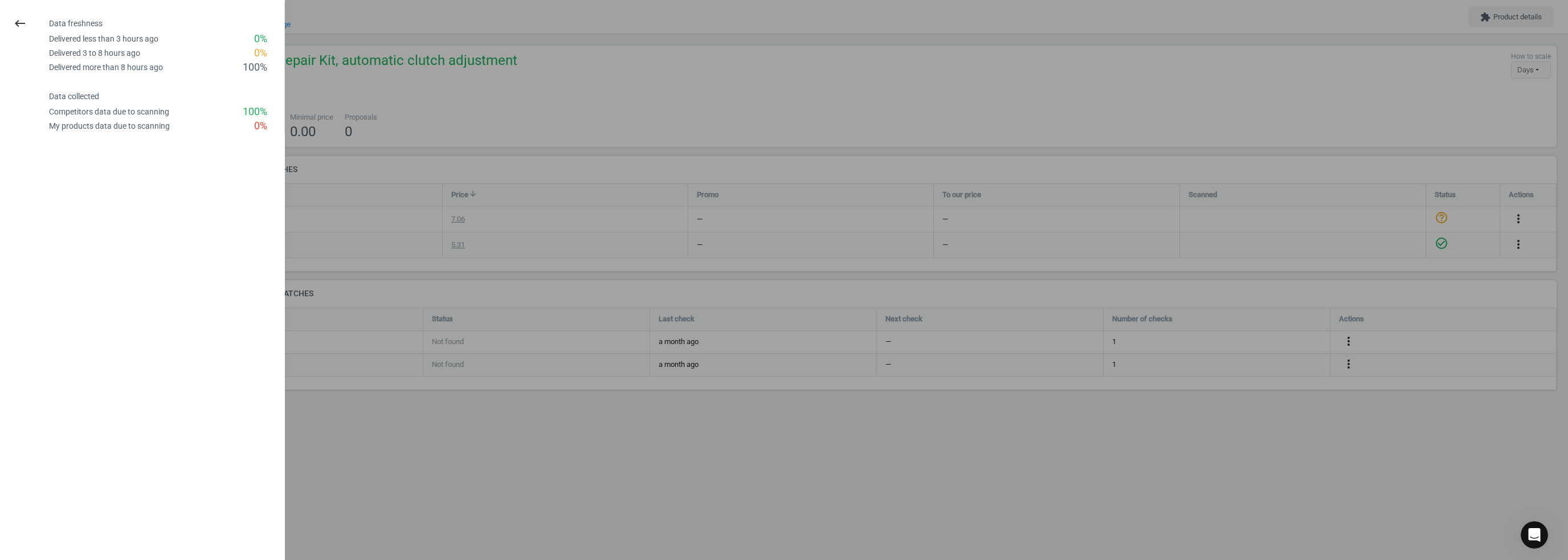
click at [444, 459] on div at bounding box center [784, 280] width 1568 height 560
